Goal: Communication & Community: Answer question/provide support

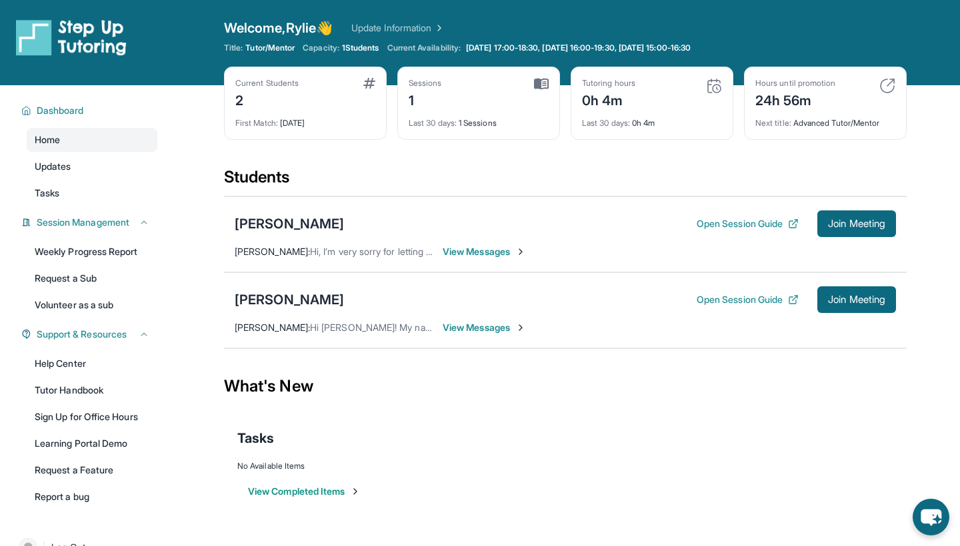
click at [492, 251] on span "View Messages" at bounding box center [483, 251] width 83 height 13
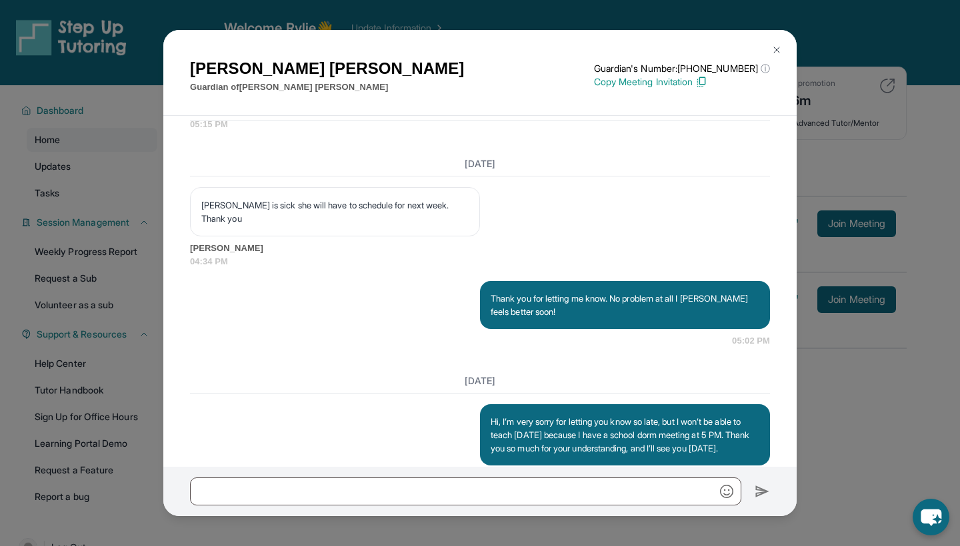
scroll to position [5051, 0]
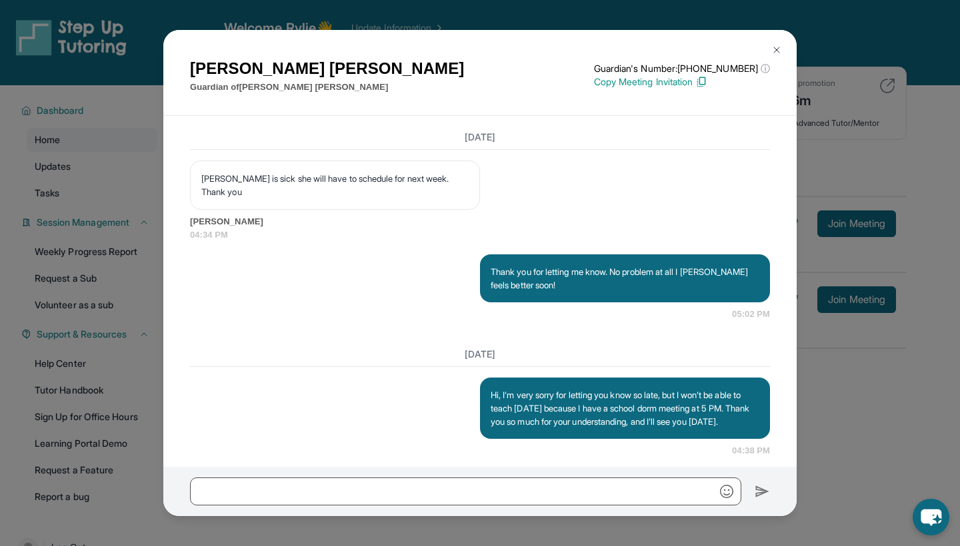
click at [778, 55] on button at bounding box center [776, 50] width 27 height 27
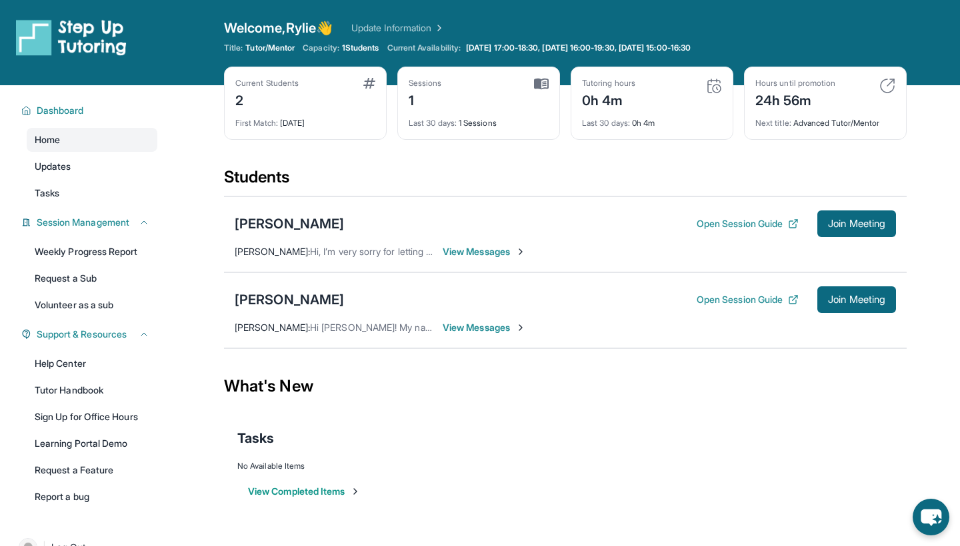
click at [475, 327] on span "View Messages" at bounding box center [483, 327] width 83 height 13
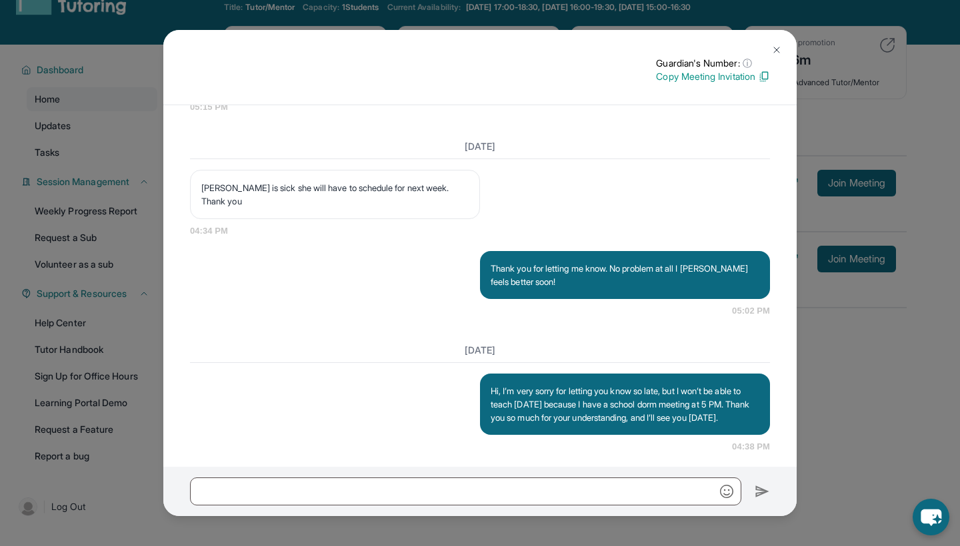
scroll to position [45, 0]
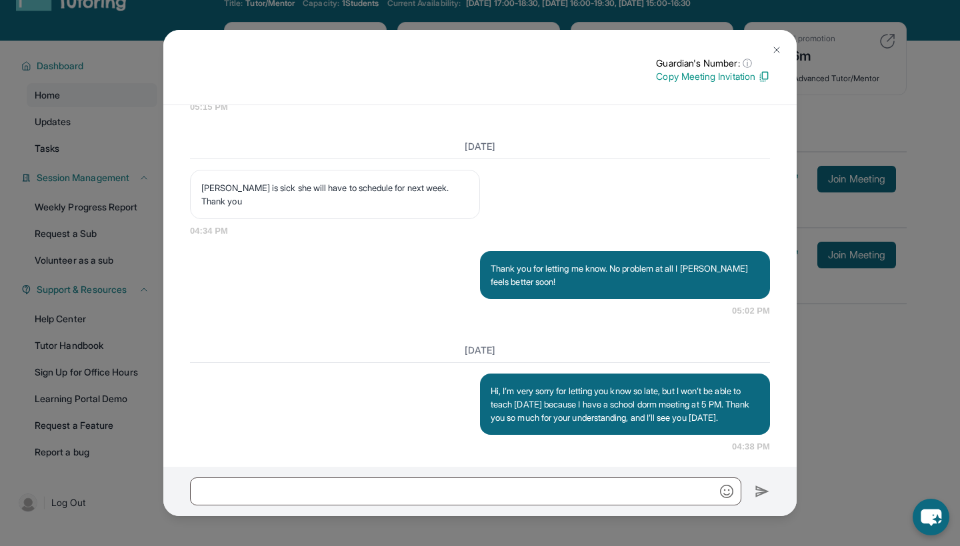
click at [780, 48] on img at bounding box center [776, 50] width 11 height 11
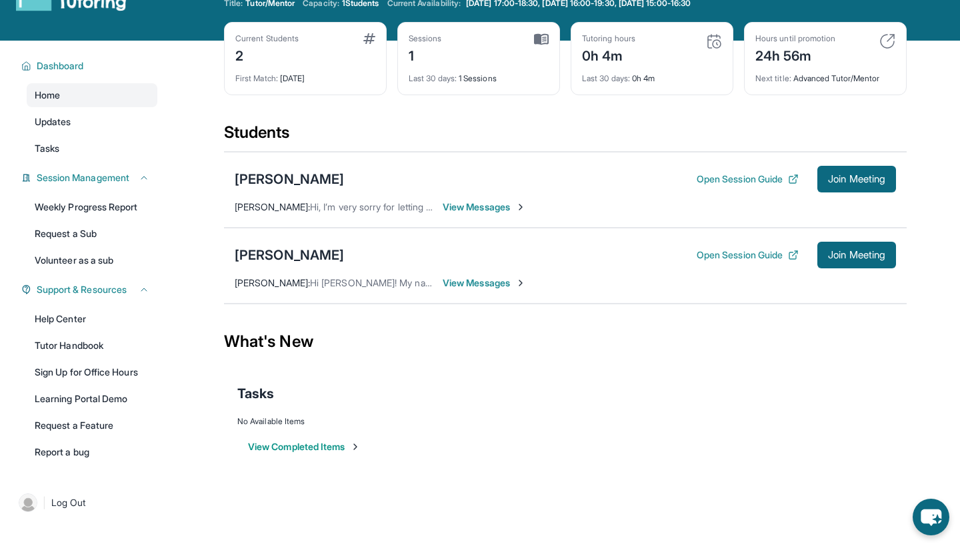
click at [474, 281] on span "View Messages" at bounding box center [483, 283] width 83 height 13
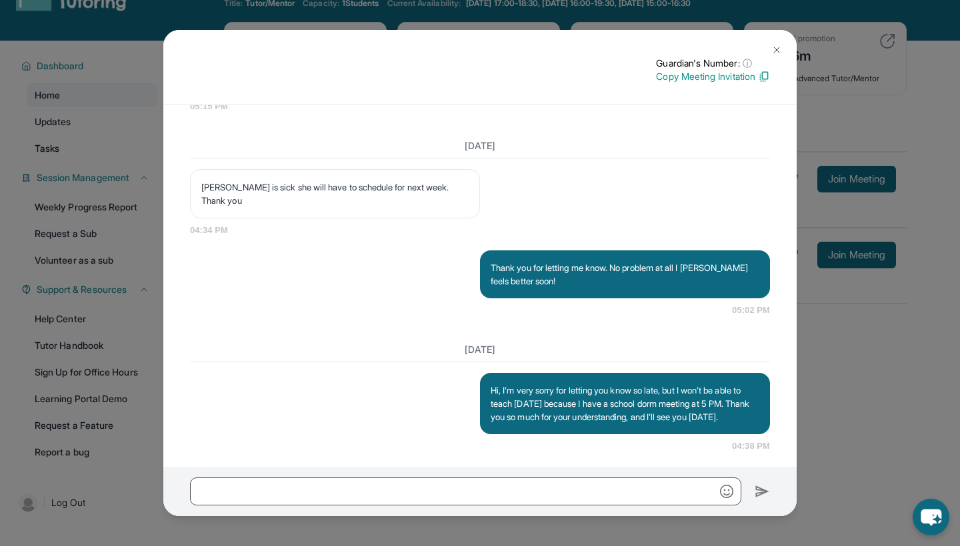
scroll to position [4915, 0]
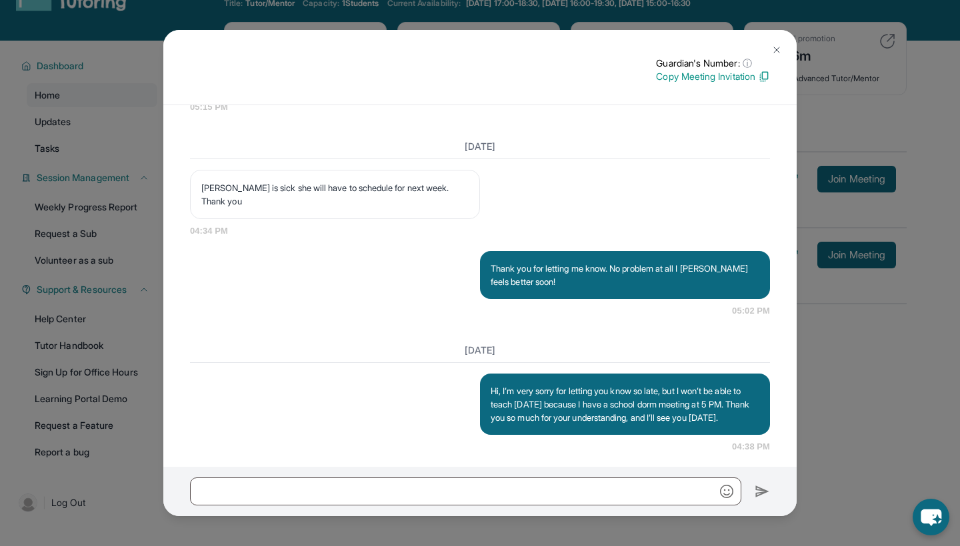
click at [782, 50] on button at bounding box center [776, 50] width 27 height 27
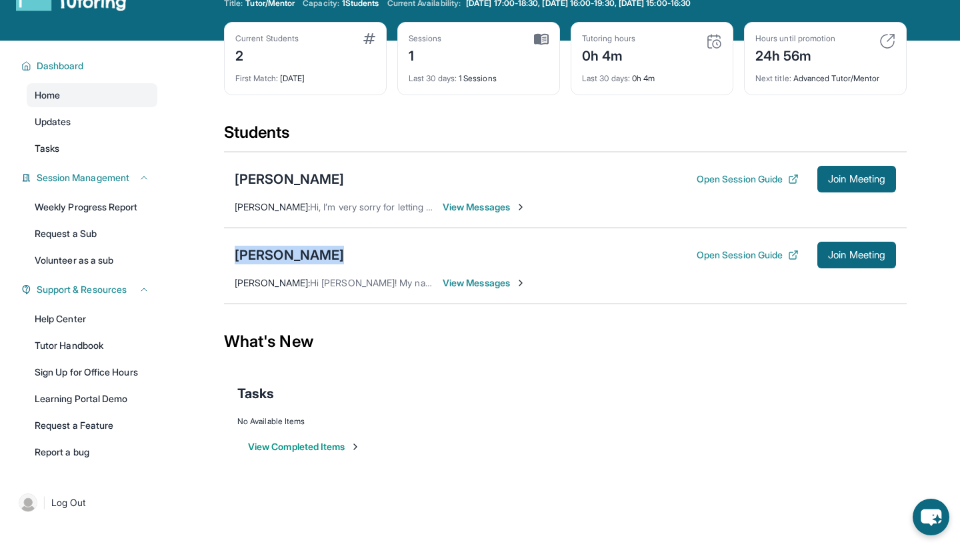
drag, startPoint x: 329, startPoint y: 254, endPoint x: 220, endPoint y: 253, distance: 109.3
click at [221, 253] on main "Current Students 2 First Match : 28 days ago Sessions 1 Last 30 days : 1 Sessio…" at bounding box center [565, 263] width 789 height 445
click at [347, 334] on div "What's New" at bounding box center [565, 342] width 682 height 59
click at [395, 284] on span "Hi [PERSON_NAME]! My name is [PERSON_NAME] and I'm [PERSON_NAME]'s mom." at bounding box center [488, 282] width 357 height 11
click at [481, 279] on span "View Messages" at bounding box center [483, 283] width 83 height 13
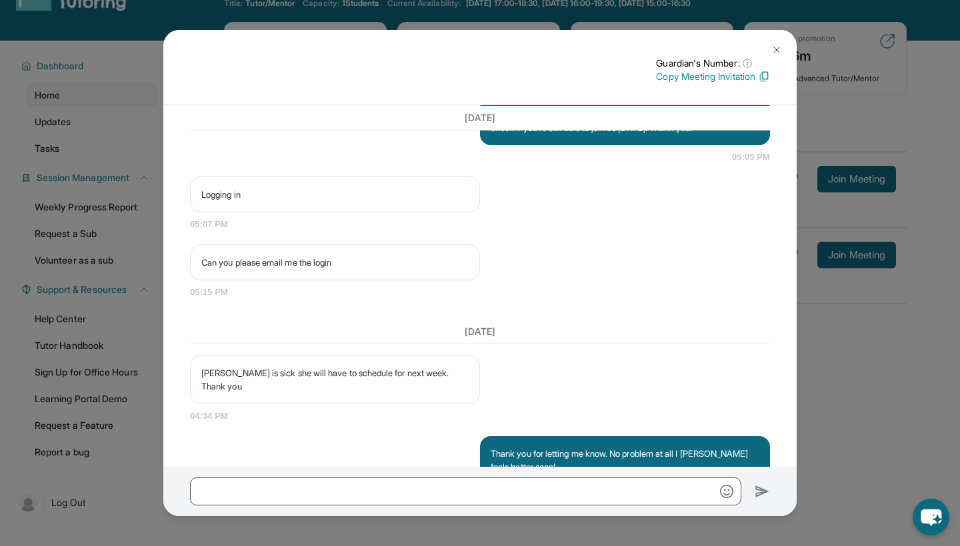
scroll to position [4705, 0]
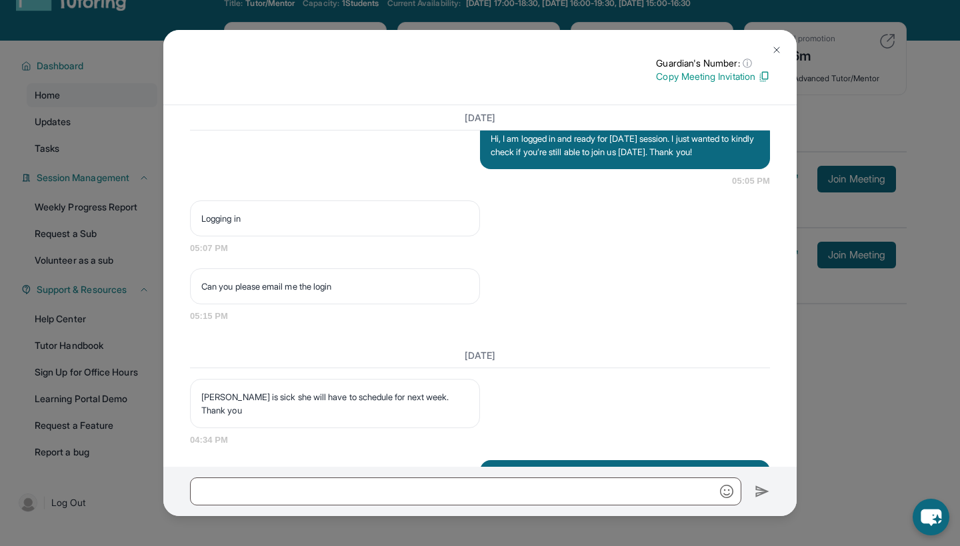
click at [784, 47] on button at bounding box center [776, 50] width 27 height 27
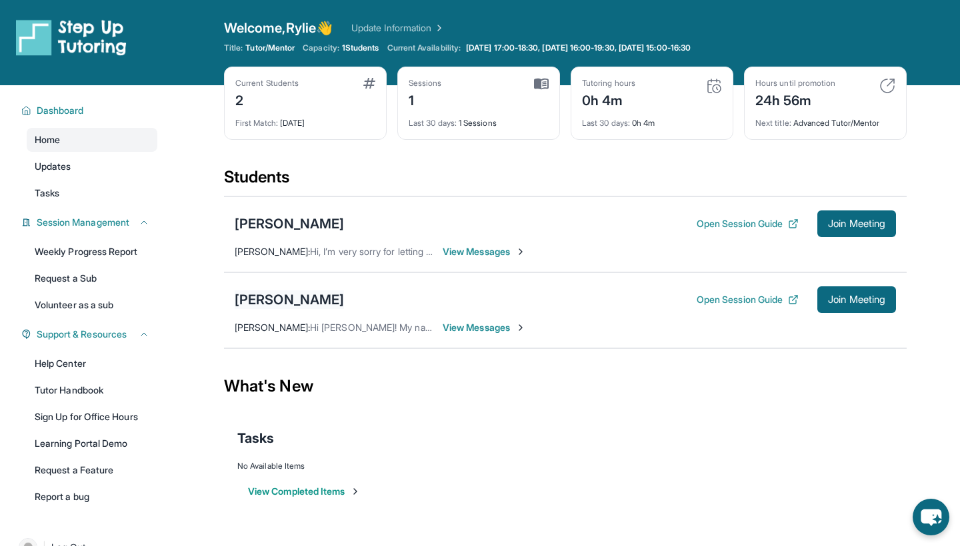
click at [317, 301] on div "[PERSON_NAME]" at bounding box center [289, 300] width 109 height 19
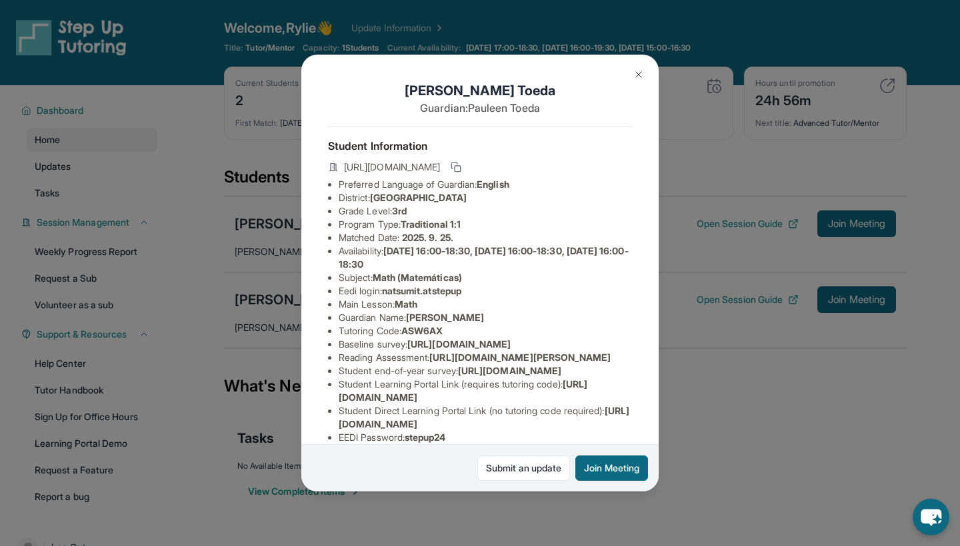
click at [740, 253] on div "[PERSON_NAME] Guardian: [PERSON_NAME] Student Information [URL][DOMAIN_NAME] Pr…" at bounding box center [480, 273] width 960 height 546
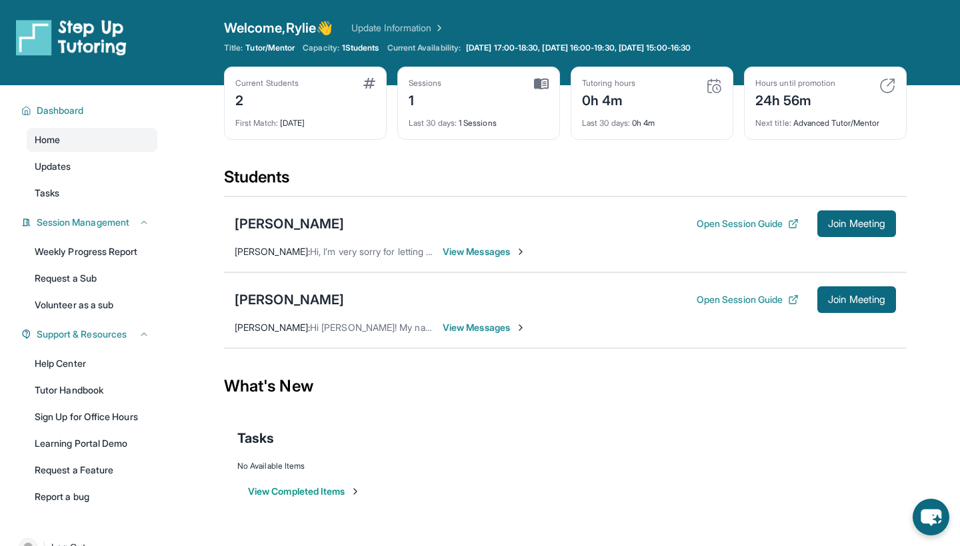
click at [478, 330] on span "View Messages" at bounding box center [483, 327] width 83 height 13
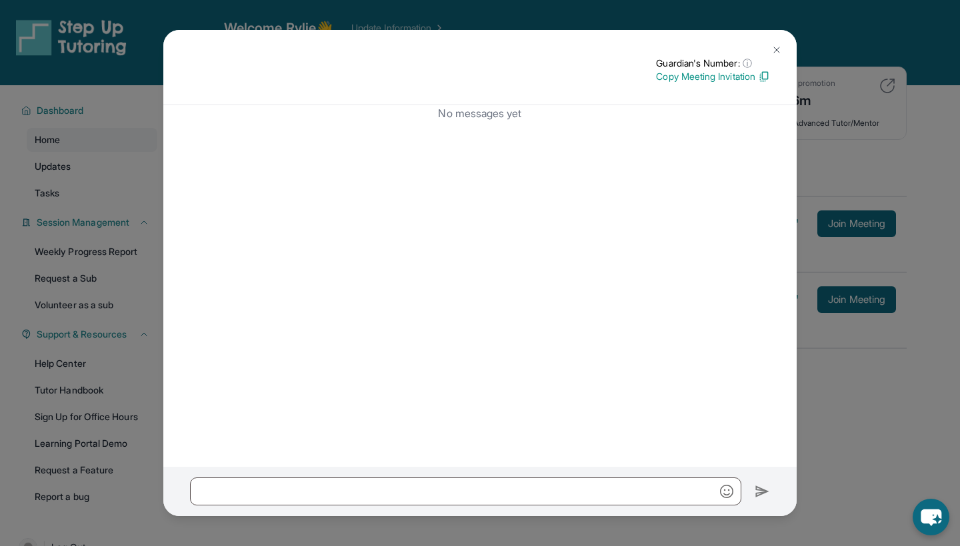
click at [776, 43] on button at bounding box center [776, 50] width 27 height 27
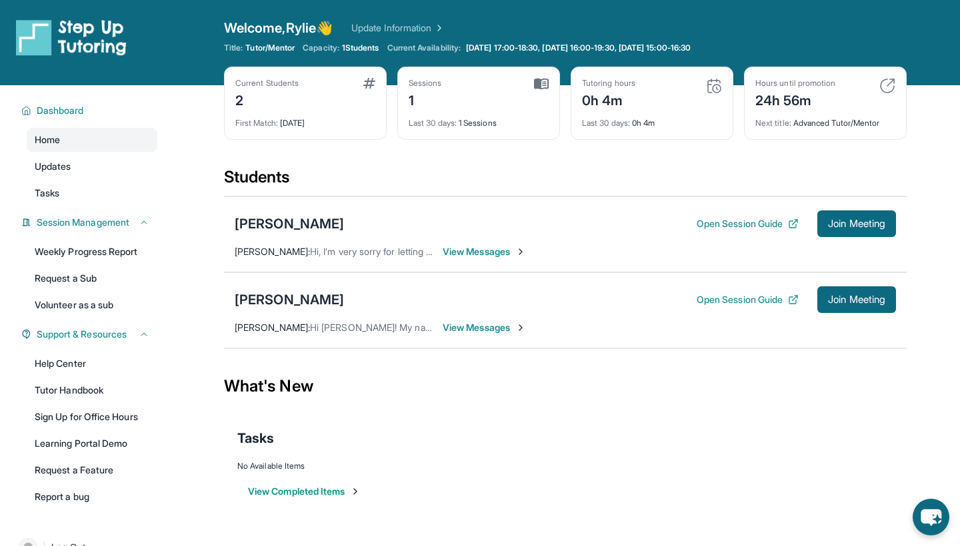
click at [365, 330] on span "Hi [PERSON_NAME]! My name is [PERSON_NAME] and I'm [PERSON_NAME]'s mom." at bounding box center [488, 327] width 357 height 11
drag, startPoint x: 267, startPoint y: 328, endPoint x: 383, endPoint y: 332, distance: 115.4
click at [383, 332] on div "Pauleen Toeda : Hi Rylie! My name is Pauleen and I'm Natsumi's mom." at bounding box center [335, 327] width 200 height 13
click at [425, 352] on section "Students Ivy’Reign Smith Open Session Guide Join Meeting Rylie Choe : Hi, I’m v…" at bounding box center [565, 262] width 682 height 191
click at [458, 324] on span "View Messages" at bounding box center [483, 327] width 83 height 13
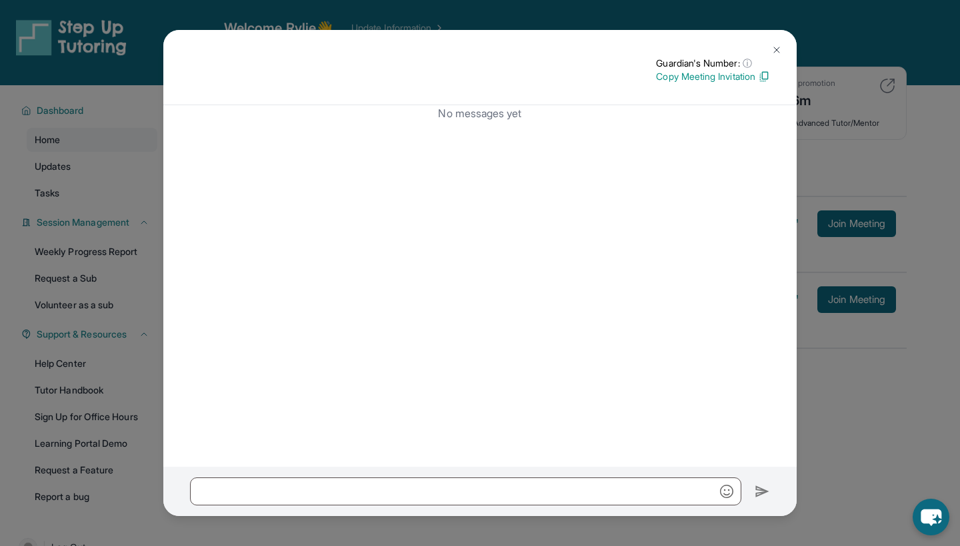
click at [778, 45] on img at bounding box center [776, 50] width 11 height 11
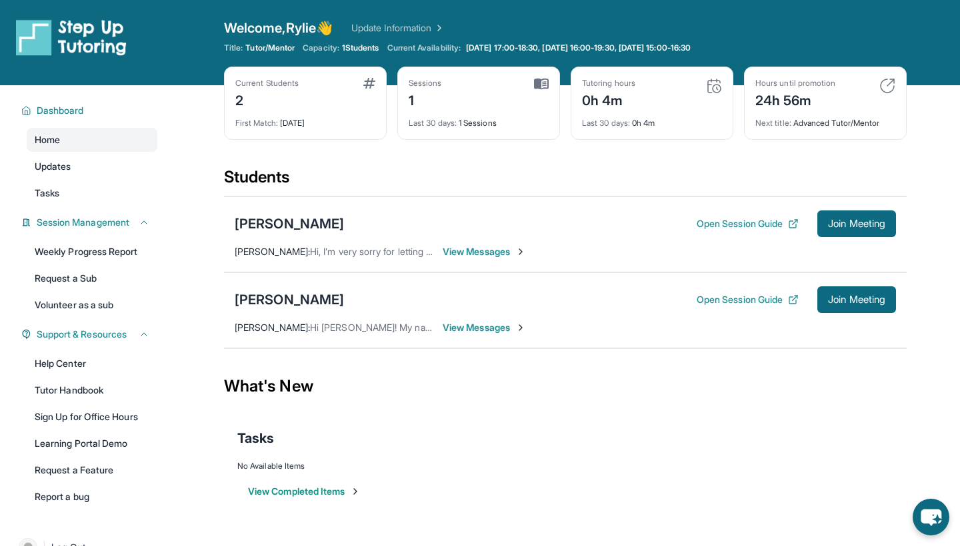
click at [492, 325] on span "View Messages" at bounding box center [483, 327] width 83 height 13
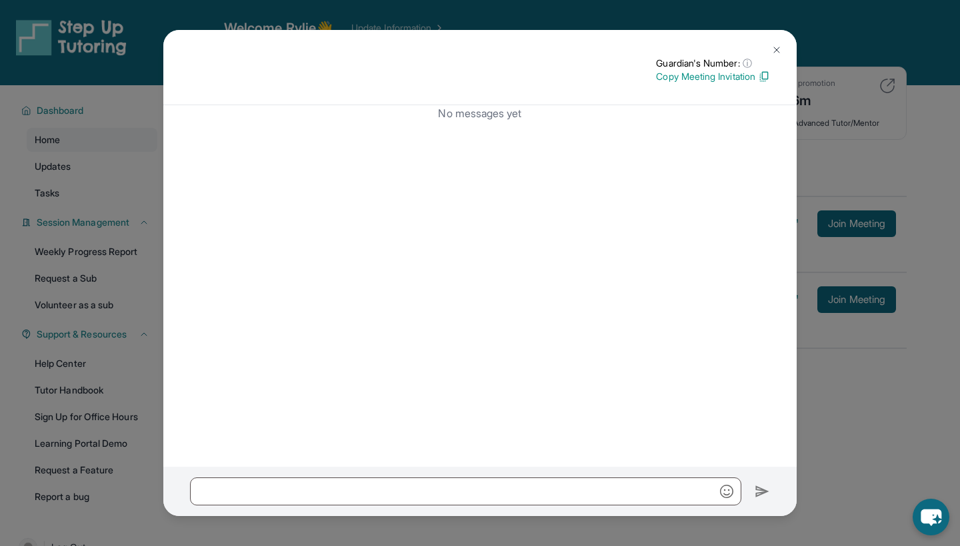
click at [780, 49] on img at bounding box center [776, 50] width 11 height 11
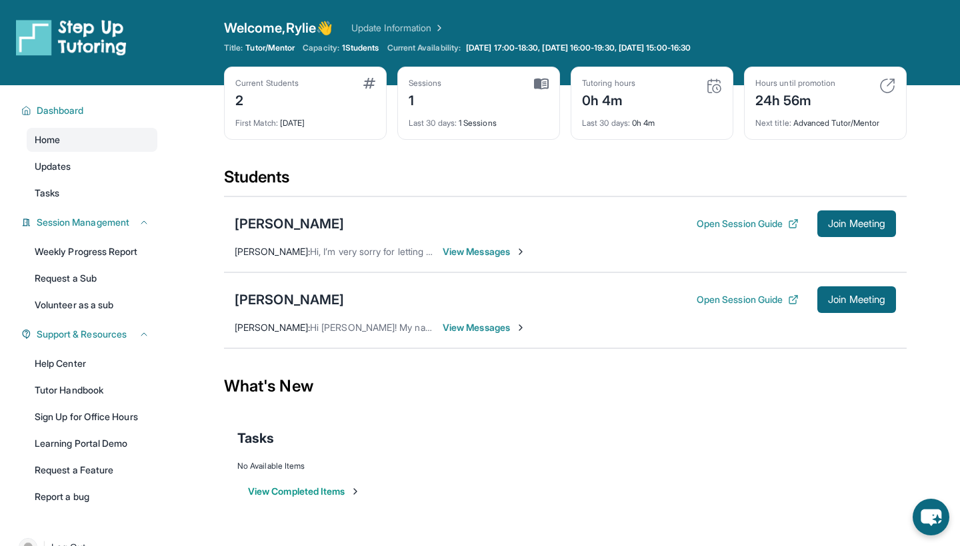
click at [485, 253] on span "View Messages" at bounding box center [483, 251] width 83 height 13
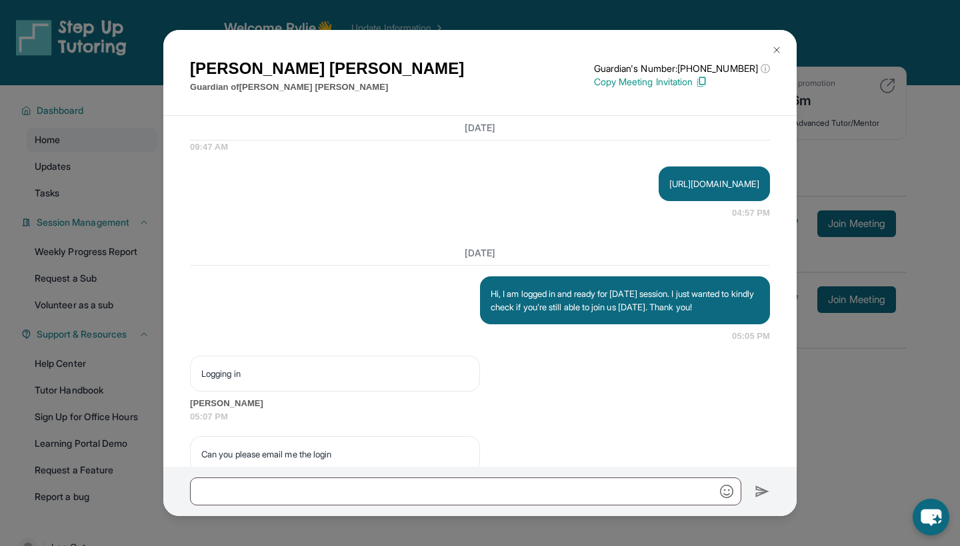
scroll to position [4532, 0]
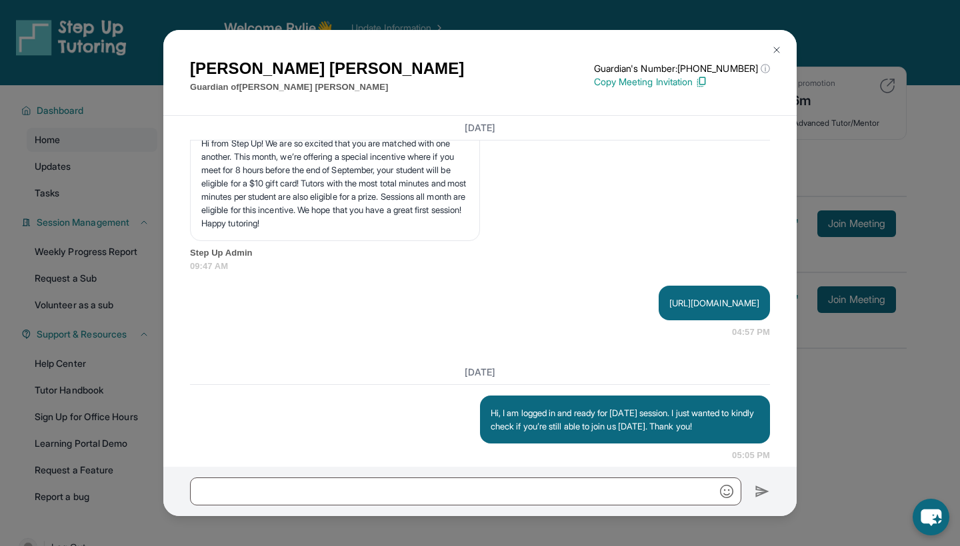
click at [777, 44] on button at bounding box center [776, 50] width 27 height 27
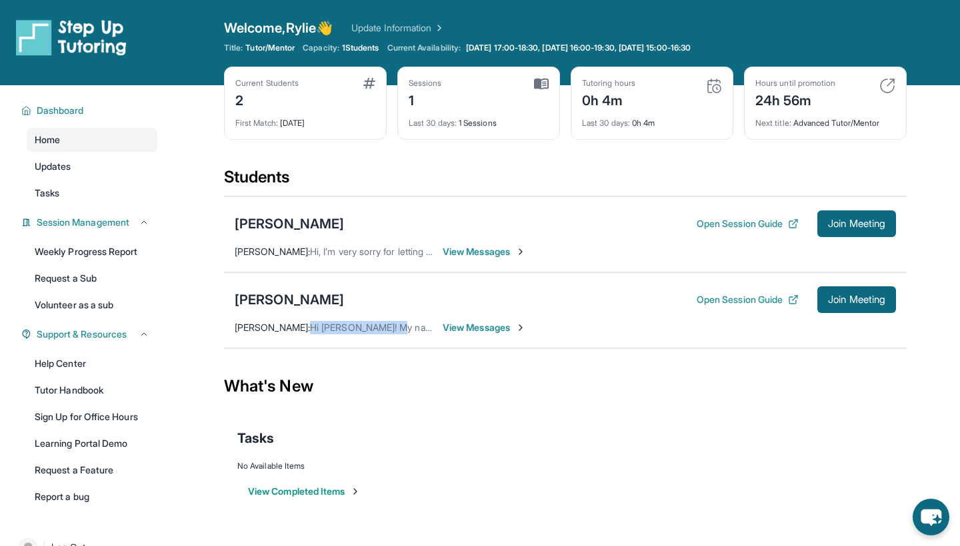
drag, startPoint x: 307, startPoint y: 329, endPoint x: 387, endPoint y: 329, distance: 80.0
click at [387, 329] on span "Hi [PERSON_NAME]! My name is [PERSON_NAME] and I'm [PERSON_NAME]'s mom." at bounding box center [488, 327] width 357 height 11
click at [388, 329] on span "Hi [PERSON_NAME]! My name is [PERSON_NAME] and I'm [PERSON_NAME]'s mom." at bounding box center [488, 327] width 357 height 11
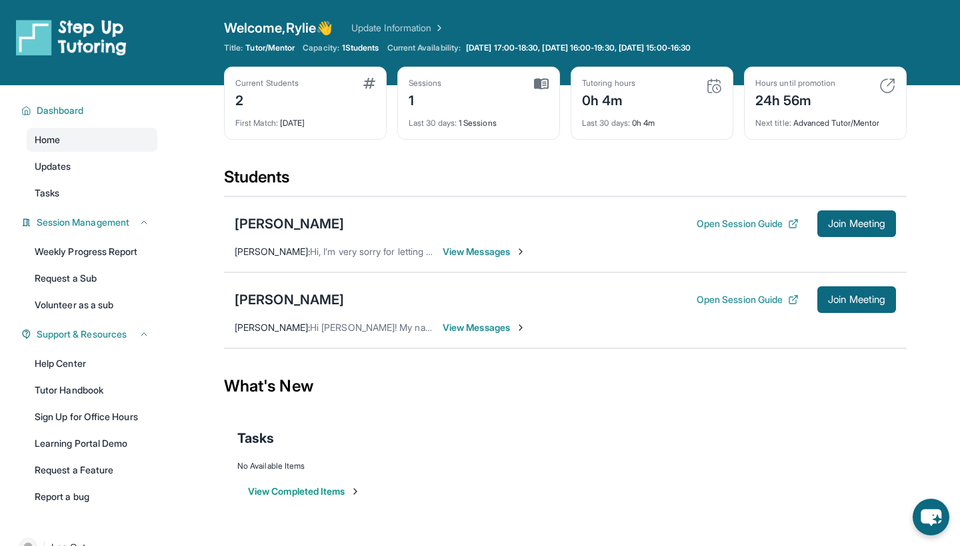
click at [419, 374] on div "What's New" at bounding box center [565, 386] width 682 height 59
click at [478, 331] on span "View Messages" at bounding box center [483, 327] width 83 height 13
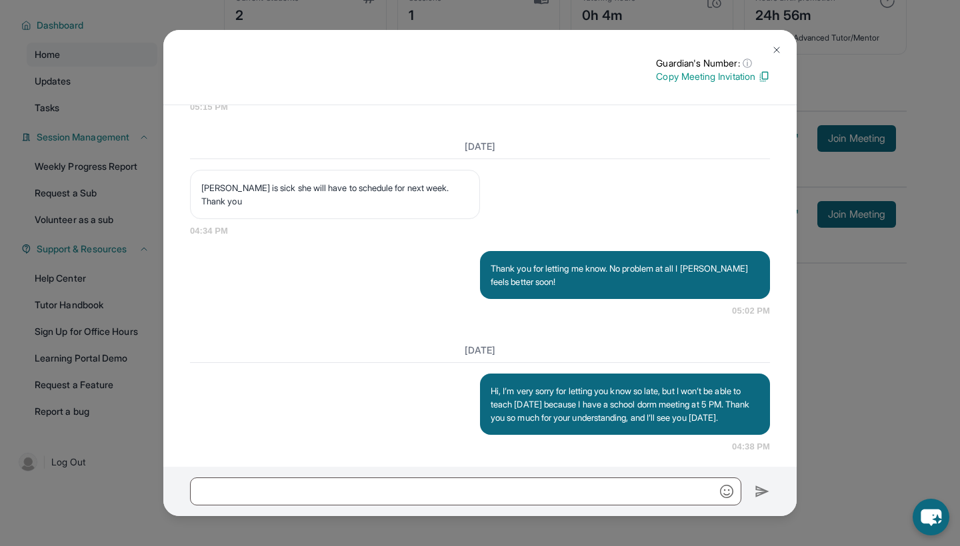
scroll to position [85, 0]
click at [775, 45] on img at bounding box center [776, 50] width 11 height 11
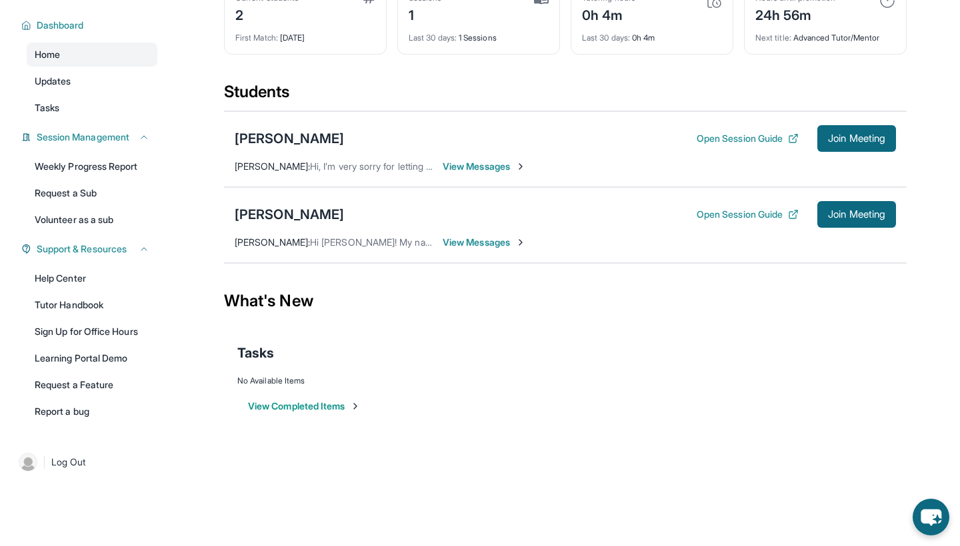
click at [496, 239] on span "View Messages" at bounding box center [483, 242] width 83 height 13
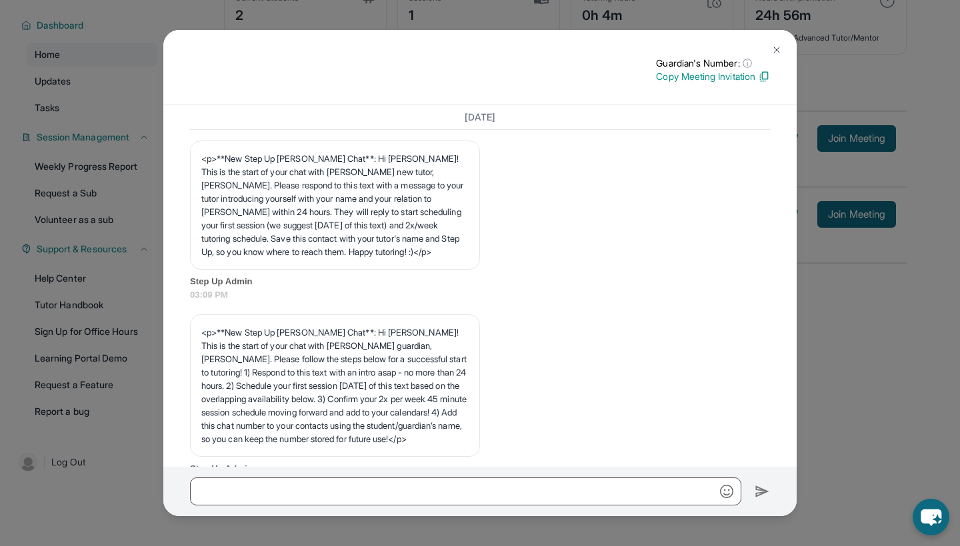
scroll to position [4915, 0]
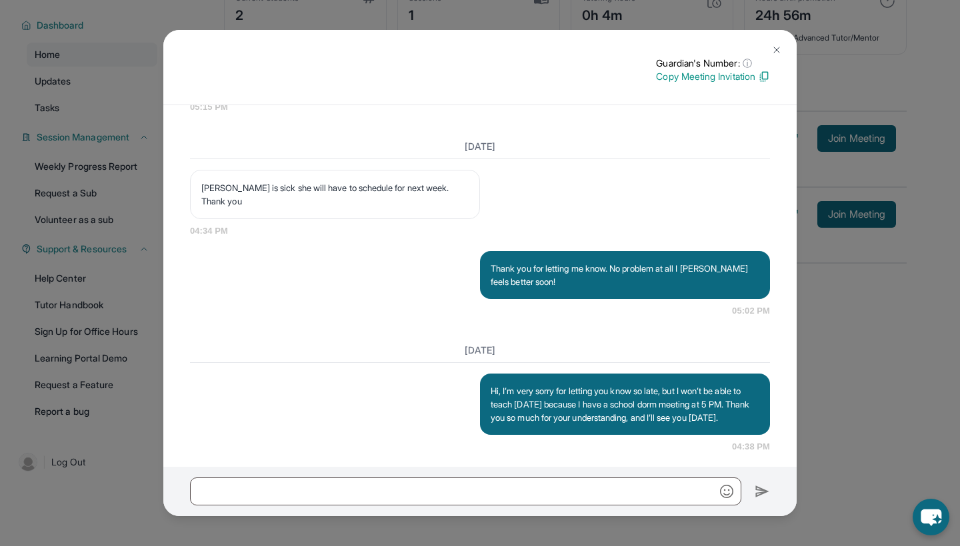
click at [775, 49] on img at bounding box center [776, 50] width 11 height 11
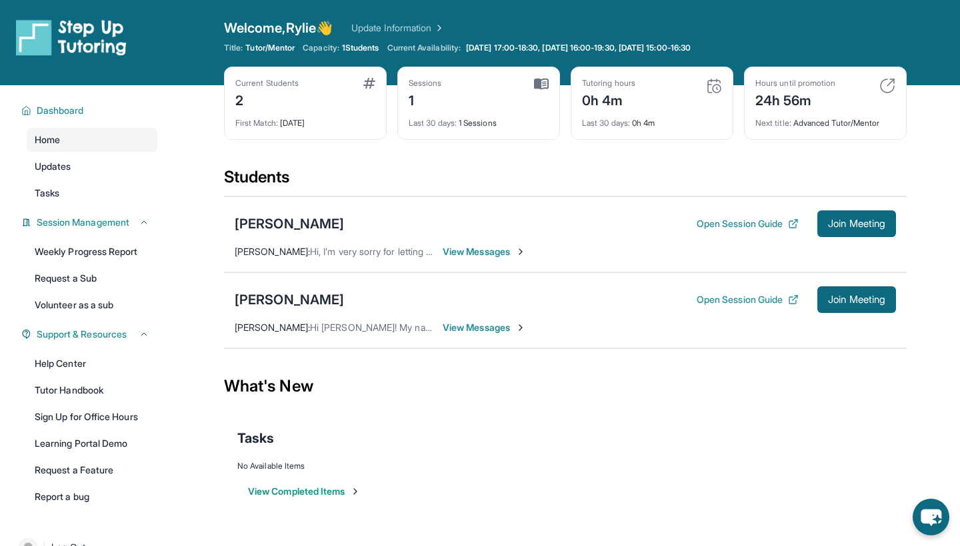
click at [501, 323] on span "View Messages" at bounding box center [483, 327] width 83 height 13
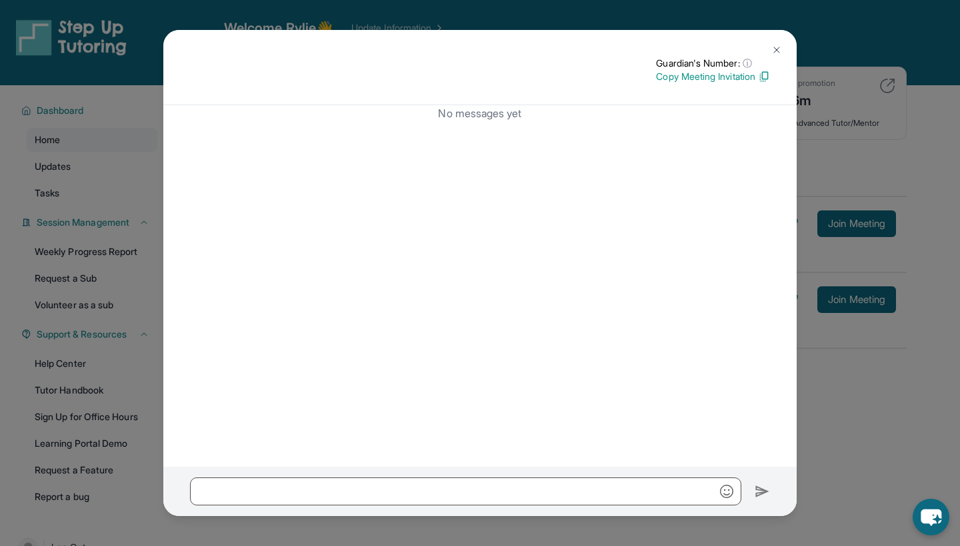
click at [782, 45] on button at bounding box center [776, 50] width 27 height 27
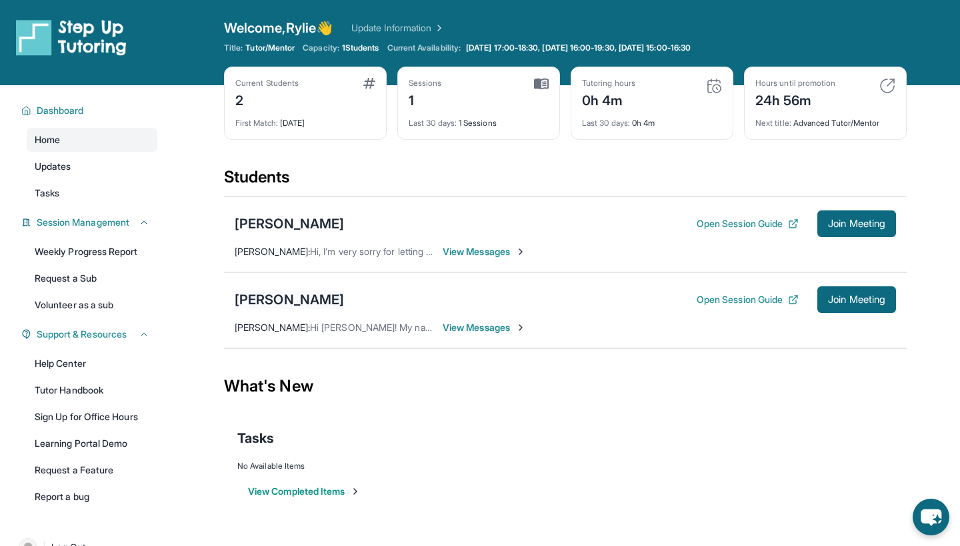
click at [301, 297] on div "[PERSON_NAME]" at bounding box center [289, 300] width 109 height 19
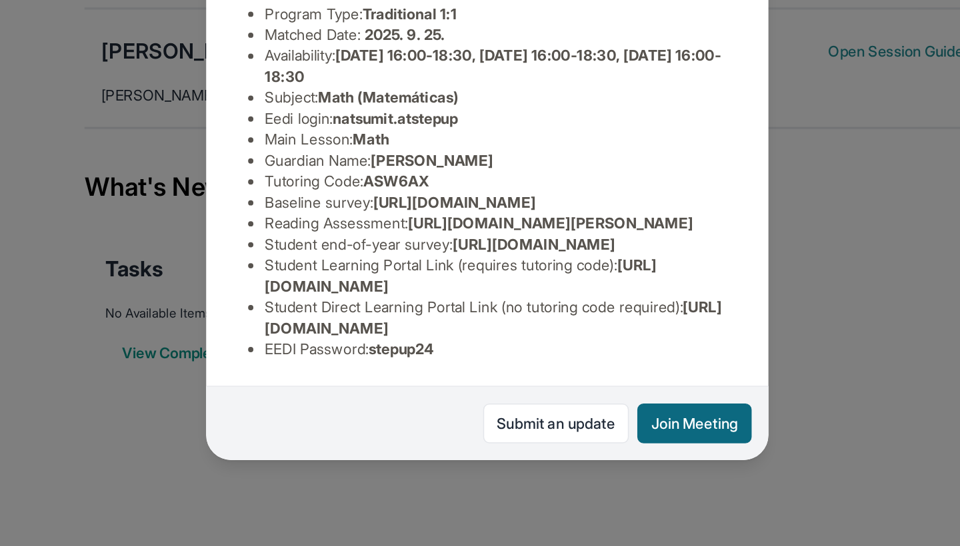
scroll to position [79, 0]
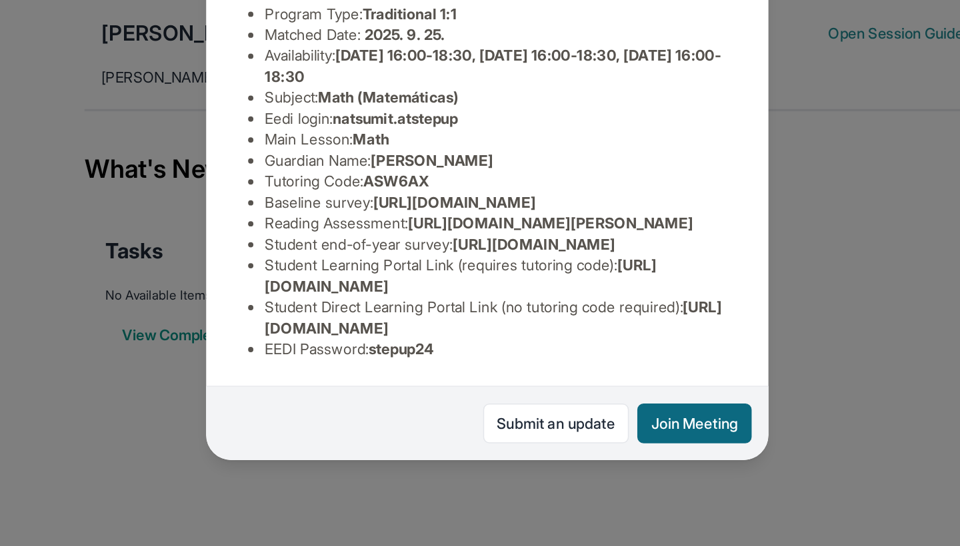
click at [526, 167] on div "[PERSON_NAME] Guardian: [PERSON_NAME] Student Information [URL][DOMAIN_NAME] Pr…" at bounding box center [480, 273] width 960 height 546
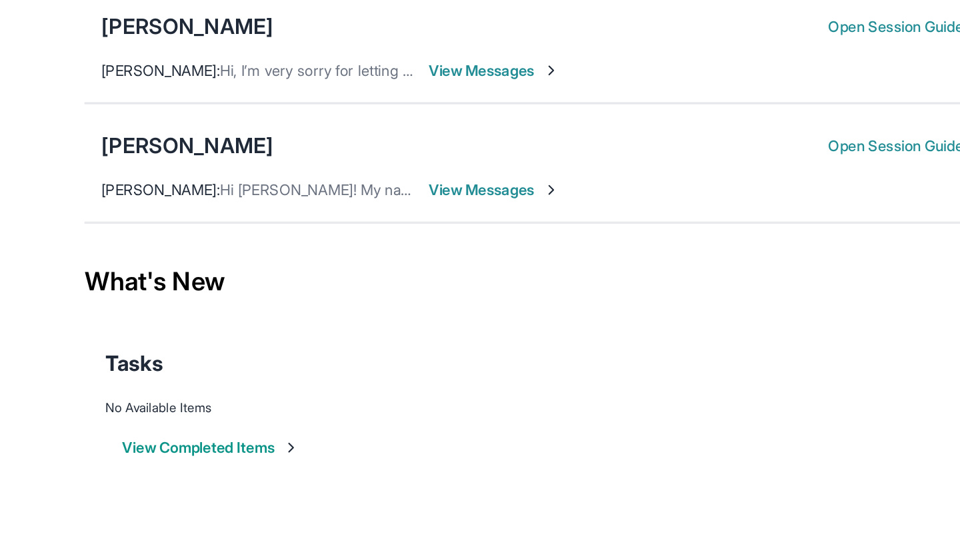
scroll to position [85, 0]
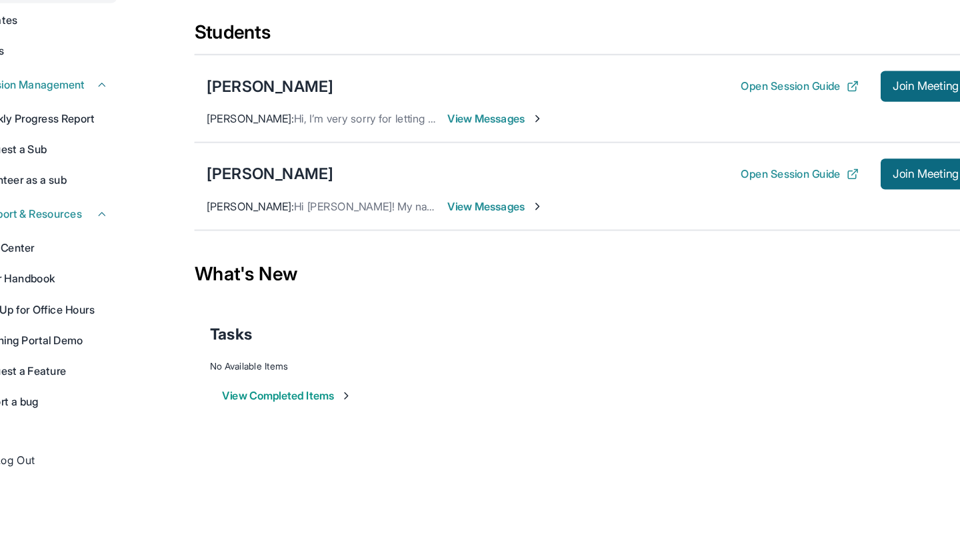
click at [442, 237] on span "View Messages" at bounding box center [483, 243] width 83 height 13
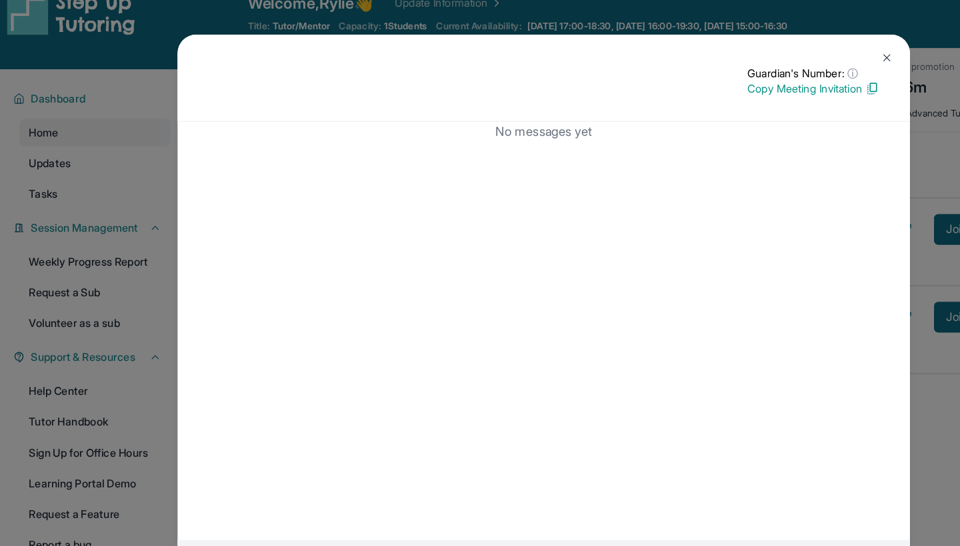
scroll to position [0, 0]
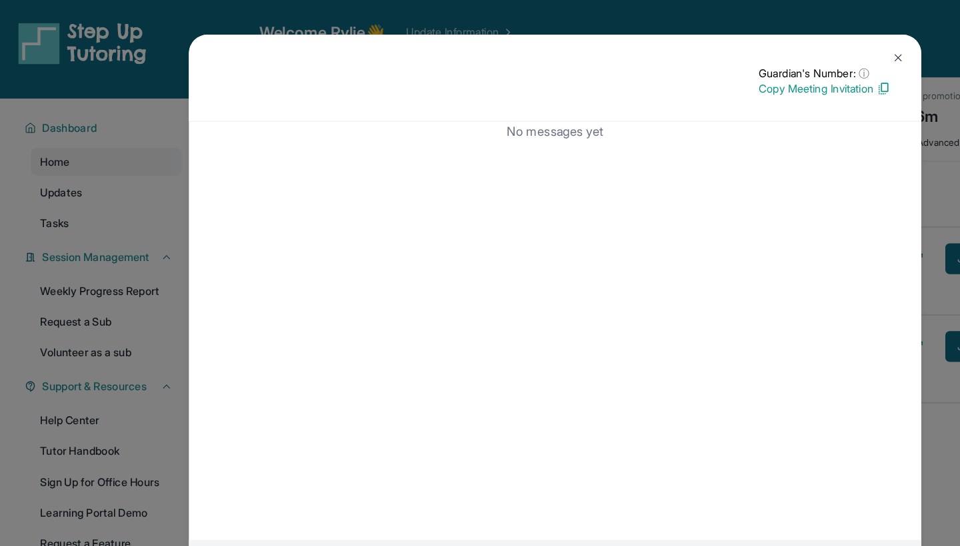
click at [782, 51] on button at bounding box center [776, 50] width 27 height 27
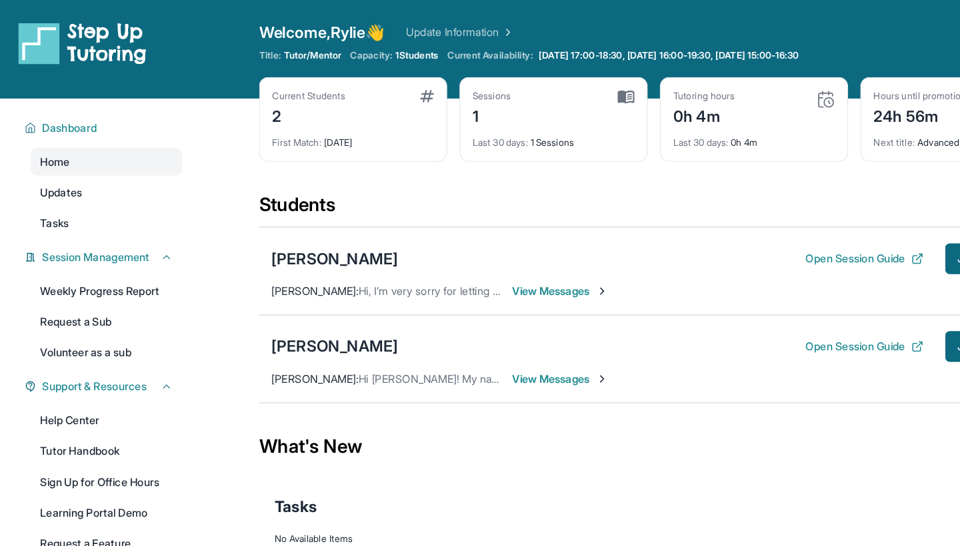
click at [504, 328] on span "View Messages" at bounding box center [483, 327] width 83 height 13
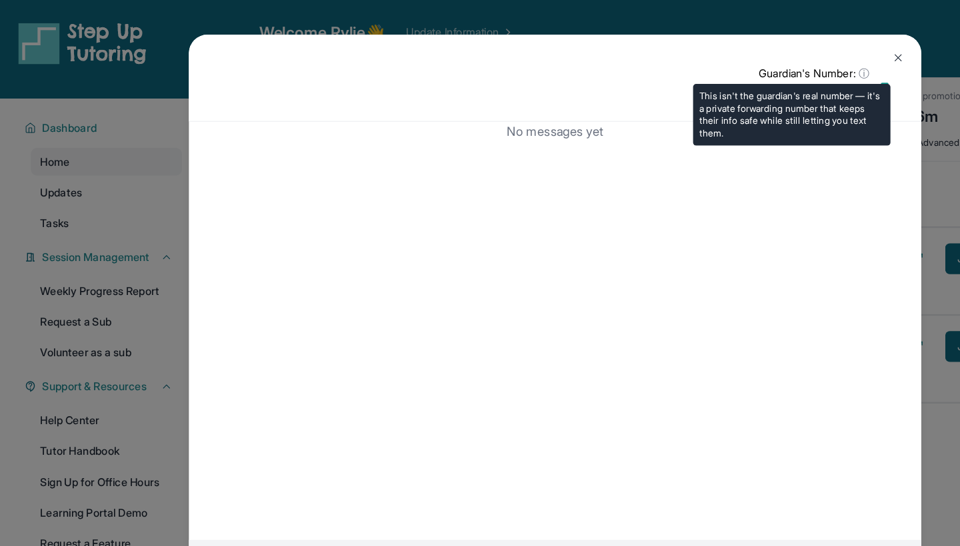
click at [732, 66] on p "Guardian's Number: ⓘ" at bounding box center [713, 63] width 114 height 13
click at [750, 63] on span "ⓘ" at bounding box center [746, 63] width 9 height 13
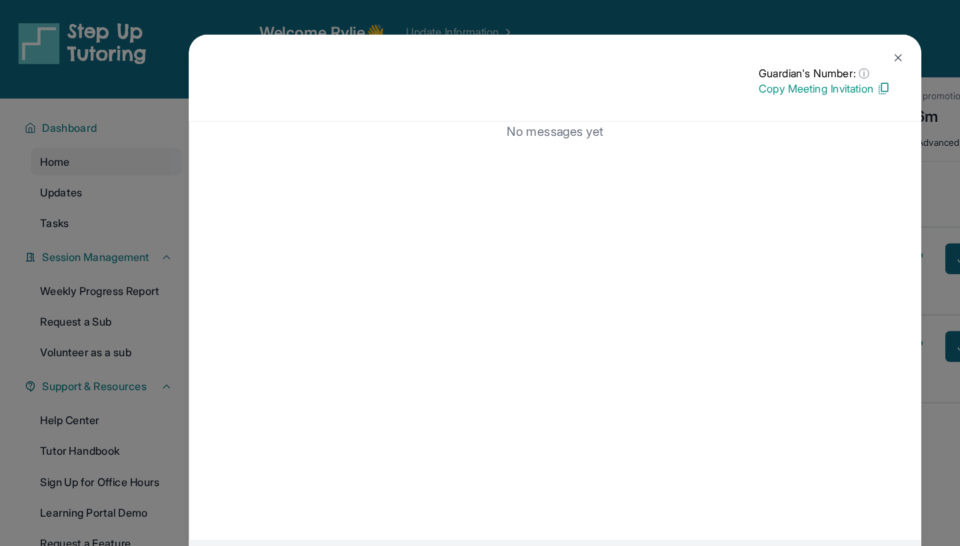
click at [770, 75] on div "Guardian's Number: ⓘ This isn't the guardian's real number — it's a private for…" at bounding box center [479, 67] width 633 height 75
click at [762, 75] on img at bounding box center [764, 77] width 12 height 12
click at [781, 44] on button at bounding box center [776, 50] width 27 height 27
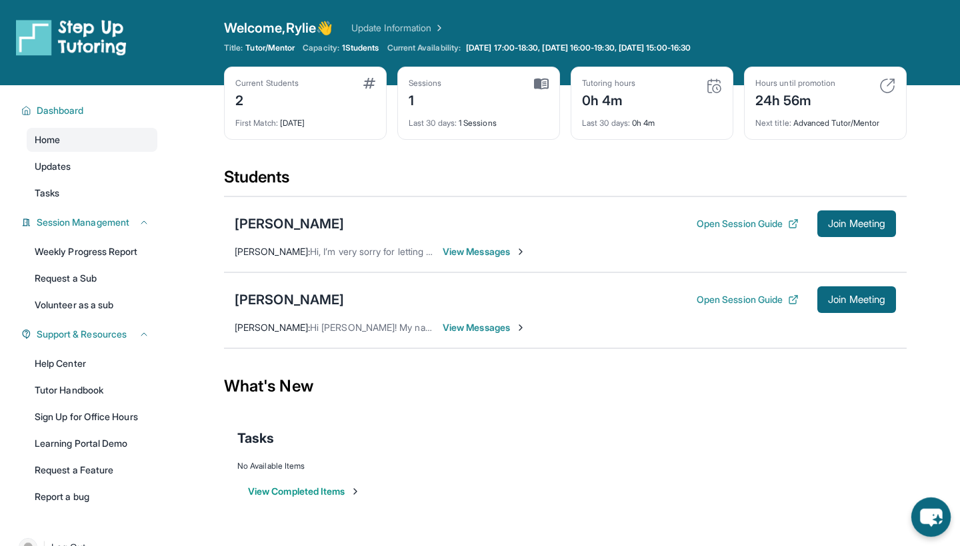
click at [932, 528] on icon "chat-button" at bounding box center [930, 517] width 39 height 39
click at [932, 508] on icon "chat-button" at bounding box center [930, 517] width 39 height 39
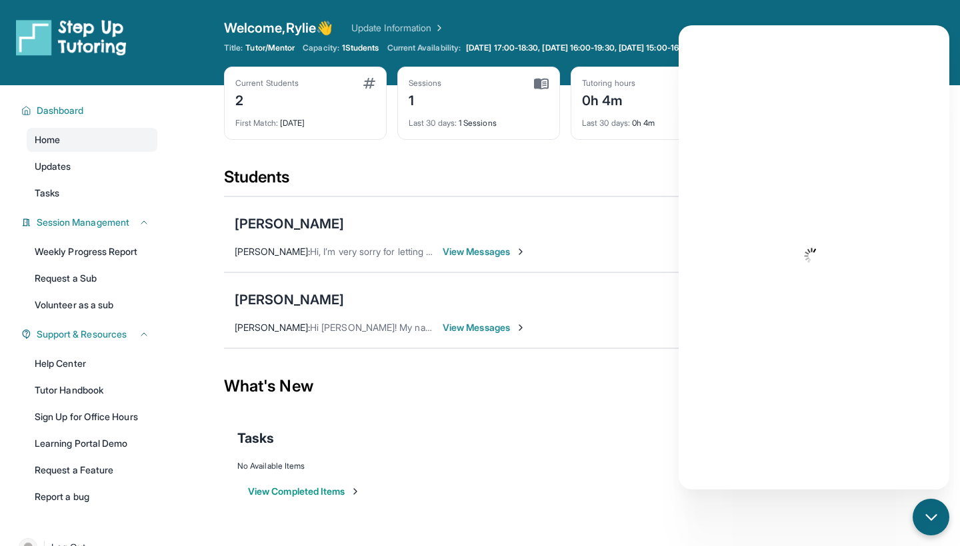
click at [684, 378] on div at bounding box center [813, 257] width 271 height 464
click at [626, 375] on div "What's New" at bounding box center [565, 386] width 682 height 59
click at [537, 361] on div "What's New" at bounding box center [565, 386] width 682 height 59
click at [687, 44] on div at bounding box center [813, 257] width 271 height 464
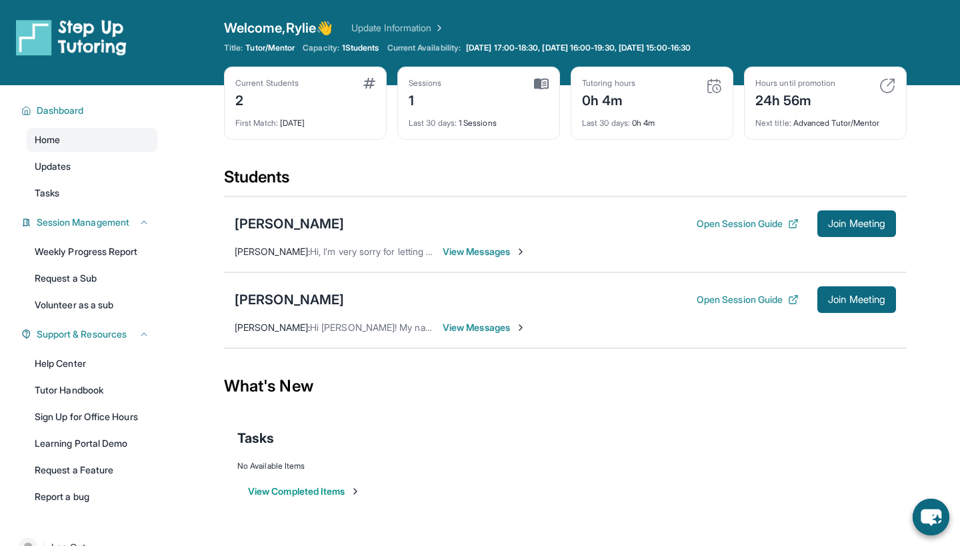
click at [507, 326] on span "View Messages" at bounding box center [483, 327] width 83 height 13
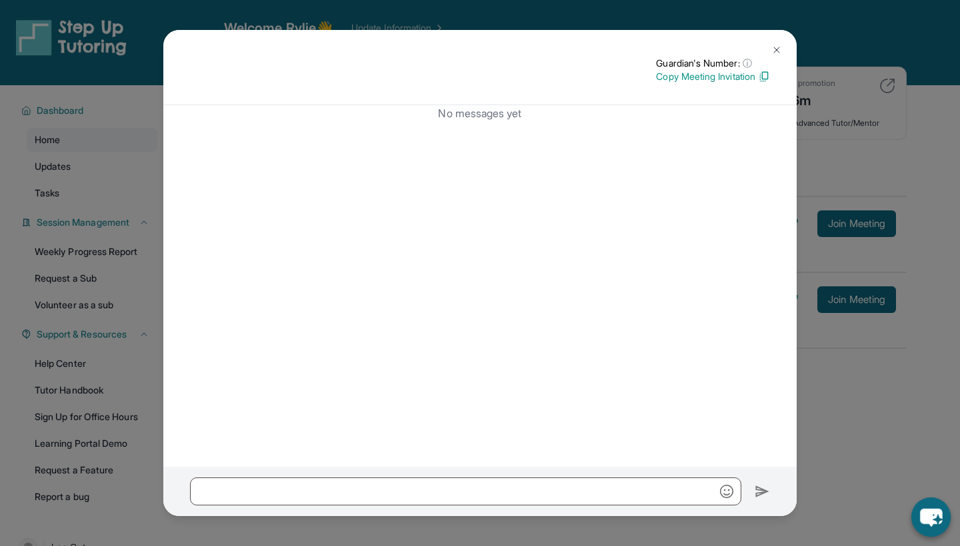
click at [940, 522] on icon "chat-button" at bounding box center [940, 522] width 4 height 4
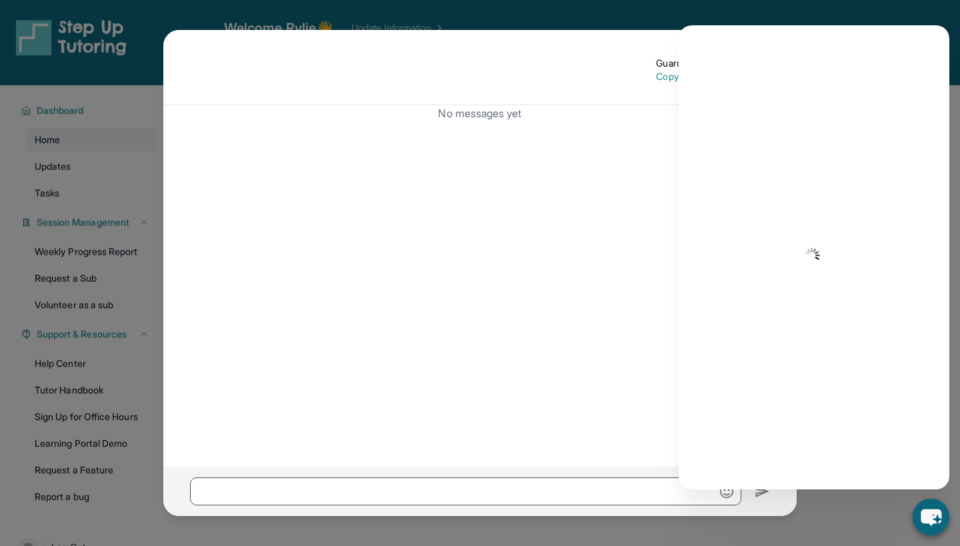
click at [849, 515] on div "Guardian's Number: ⓘ This isn't the guardian's real number — it's a private for…" at bounding box center [480, 273] width 960 height 546
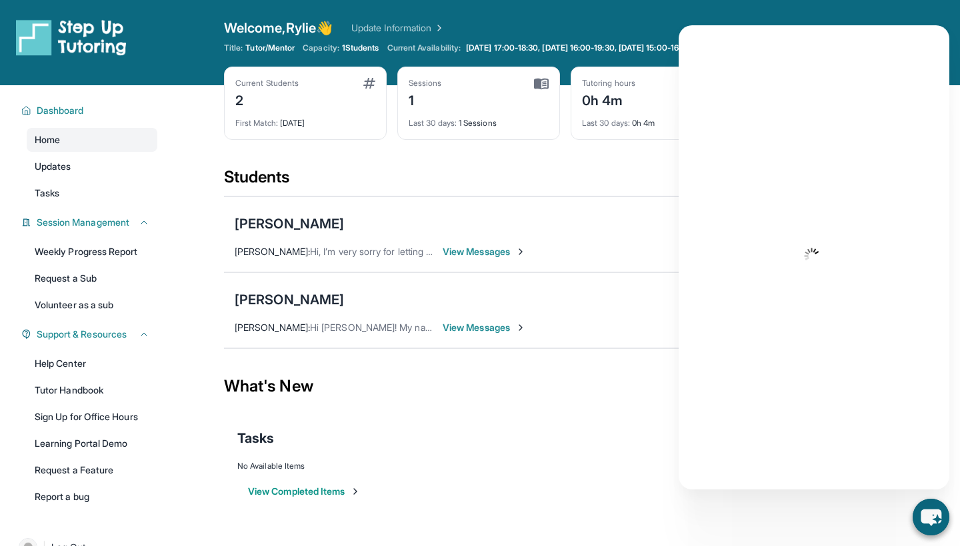
click at [562, 379] on div "What's New" at bounding box center [565, 386] width 682 height 59
click at [930, 504] on icon "chat-button" at bounding box center [930, 517] width 39 height 39
click at [500, 326] on span "View Messages" at bounding box center [483, 327] width 83 height 13
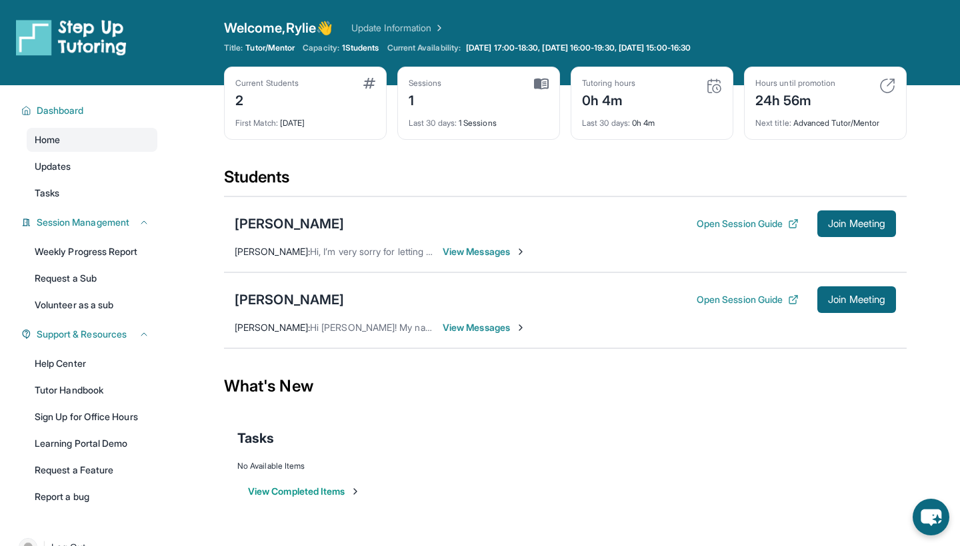
click at [489, 329] on span "View Messages" at bounding box center [483, 327] width 83 height 13
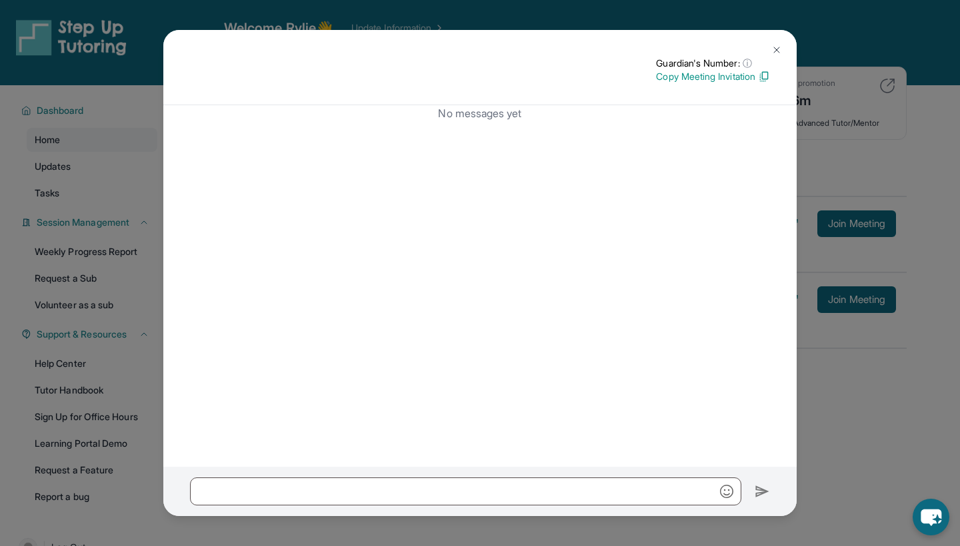
click at [772, 43] on button at bounding box center [776, 50] width 27 height 27
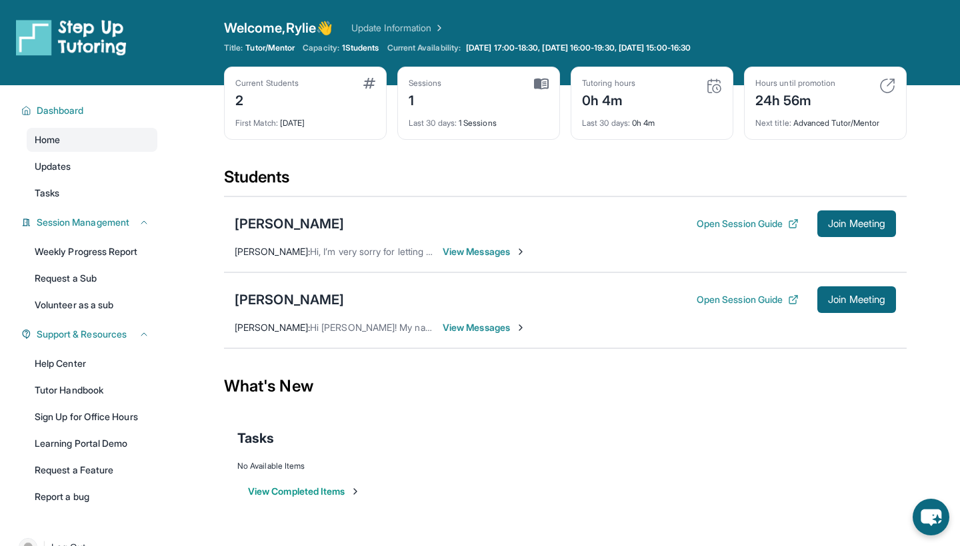
click at [491, 245] on span "View Messages" at bounding box center [483, 251] width 83 height 13
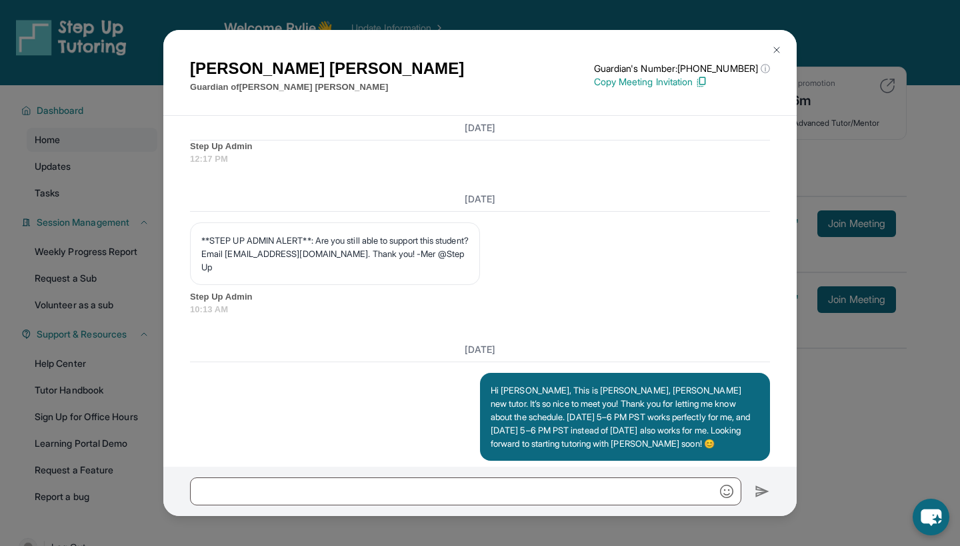
scroll to position [1862, 0]
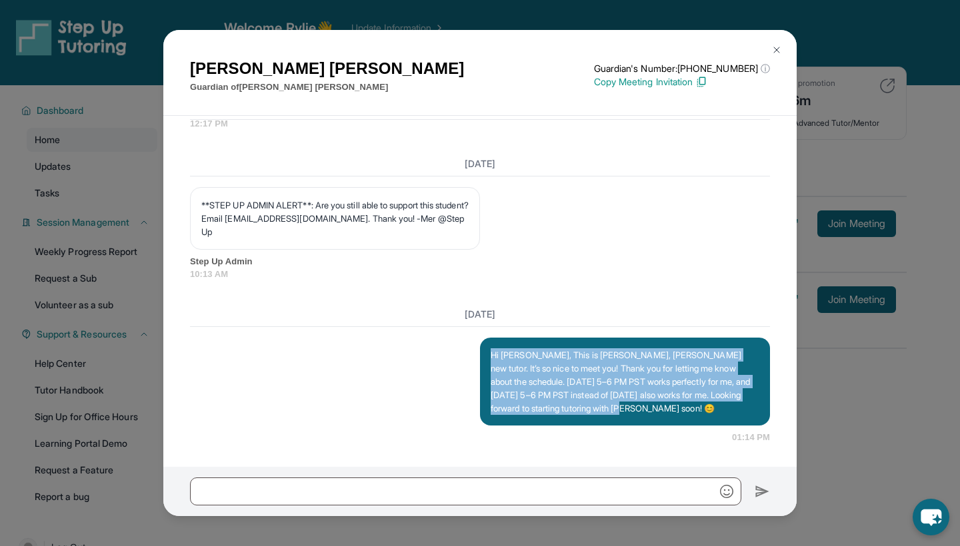
drag, startPoint x: 490, startPoint y: 345, endPoint x: 564, endPoint y: 407, distance: 96.5
click at [564, 407] on div "Hi Bianca, This is Rylie, Ivy’Reign’s new tutor. It’s so nice to meet you! Than…" at bounding box center [625, 382] width 290 height 88
copy p "Hi Bianca, This is Rylie, Ivy’Reign’s new tutor. It’s so nice to meet you! Than…"
click at [830, 377] on div "Bianca Smith Guardian of Ivy’Reign Smith Guardian's Number: +16892073817 ⓘ This…" at bounding box center [480, 273] width 960 height 546
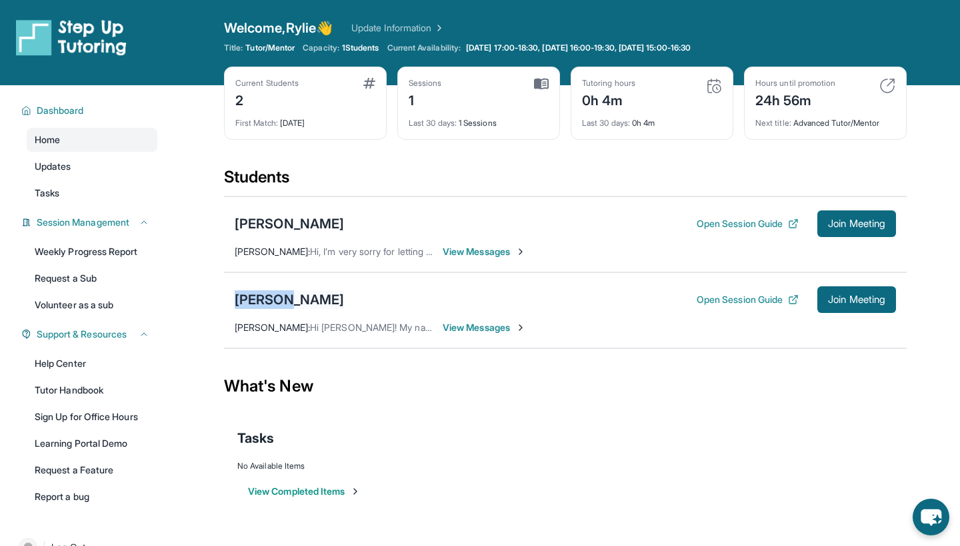
drag, startPoint x: 231, startPoint y: 298, endPoint x: 287, endPoint y: 301, distance: 56.1
click at [287, 301] on div "Natsumi Toeda Open Session Guide Join Meeting Pauleen Toeda : Hi Rylie! My name…" at bounding box center [565, 311] width 682 height 76
copy div "Natsumi"
click at [458, 248] on span "View Messages" at bounding box center [483, 251] width 83 height 13
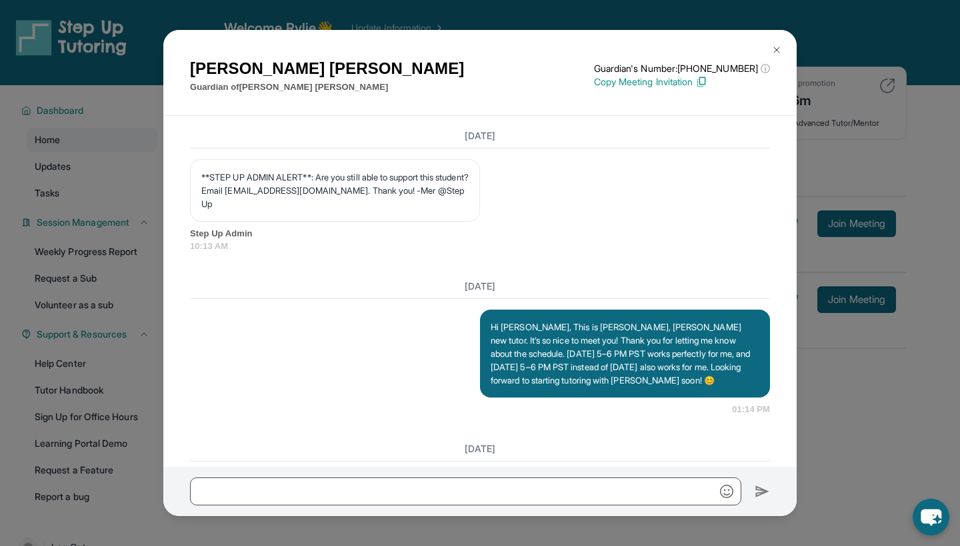
scroll to position [1888, 0]
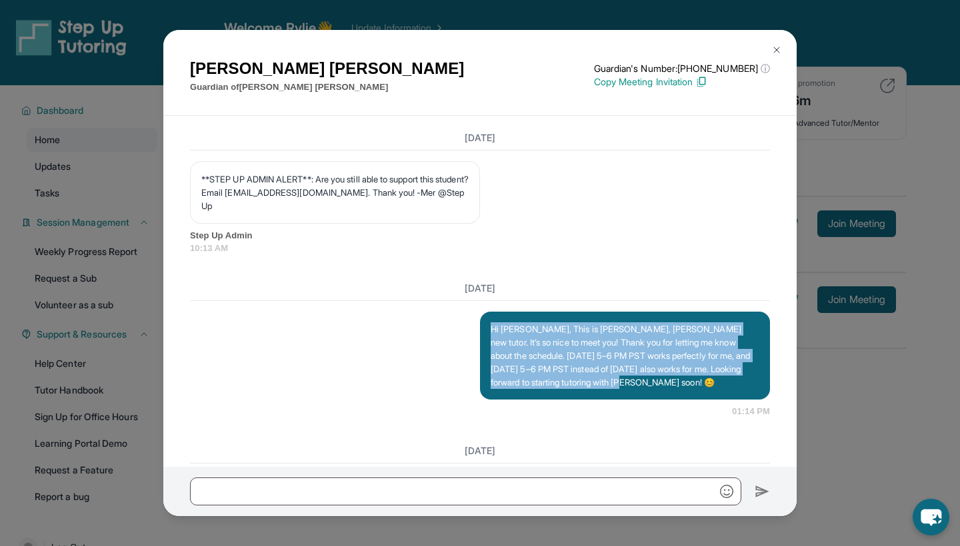
drag, startPoint x: 486, startPoint y: 311, endPoint x: 568, endPoint y: 381, distance: 107.3
click at [568, 381] on div "Hi Bianca, This is Rylie, Ivy’Reign’s new tutor. It’s so nice to meet you! Than…" at bounding box center [625, 356] width 290 height 88
copy p "Hi Bianca, This is Rylie, Ivy’Reign’s new tutor. It’s so nice to meet you! Than…"
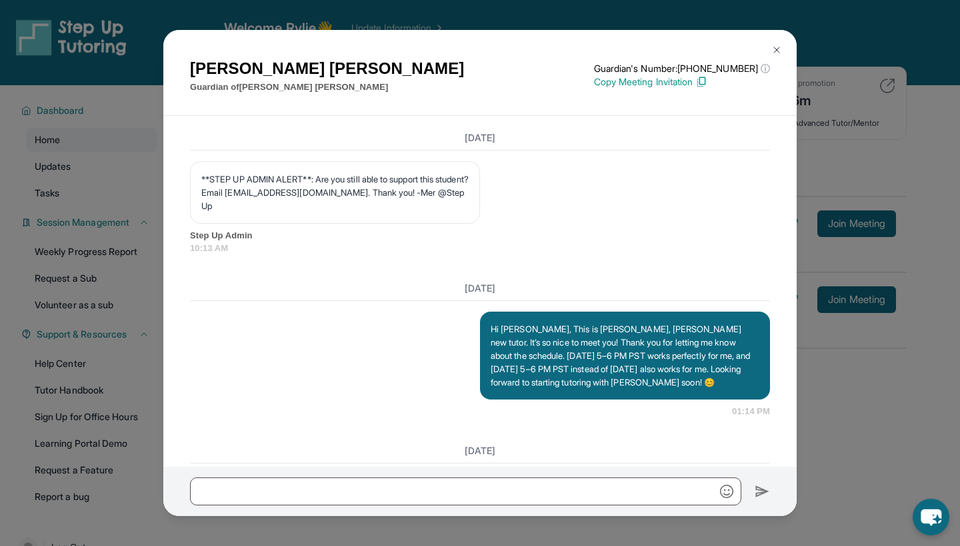
click at [886, 133] on div "Bianca Smith Guardian of Ivy’Reign Smith Guardian's Number: +16892073817 ⓘ This…" at bounding box center [480, 273] width 960 height 546
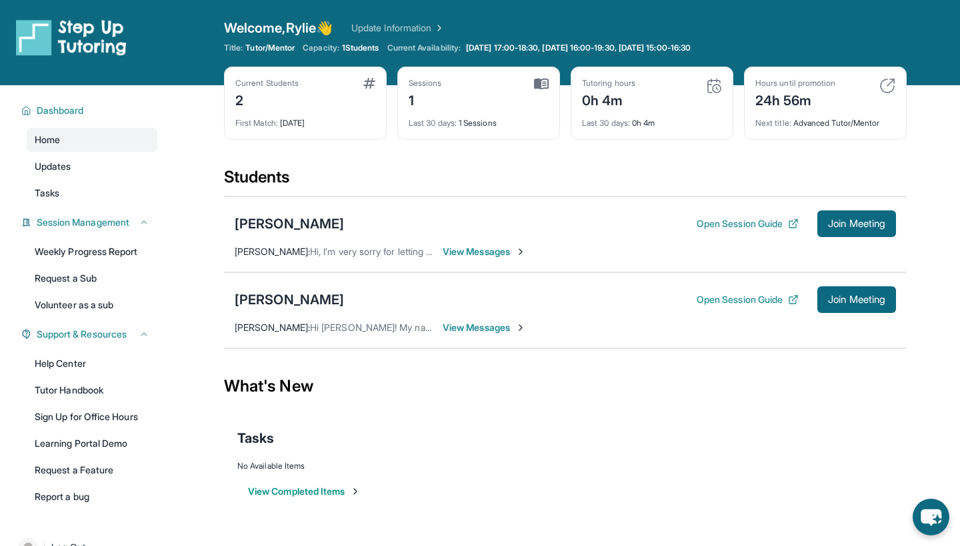
click at [494, 324] on span "View Messages" at bounding box center [483, 327] width 83 height 13
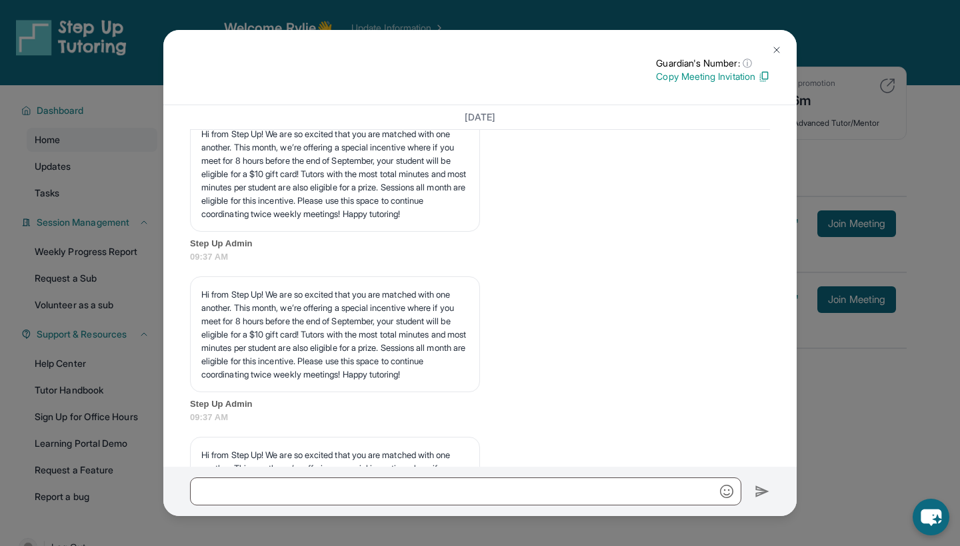
scroll to position [4915, 0]
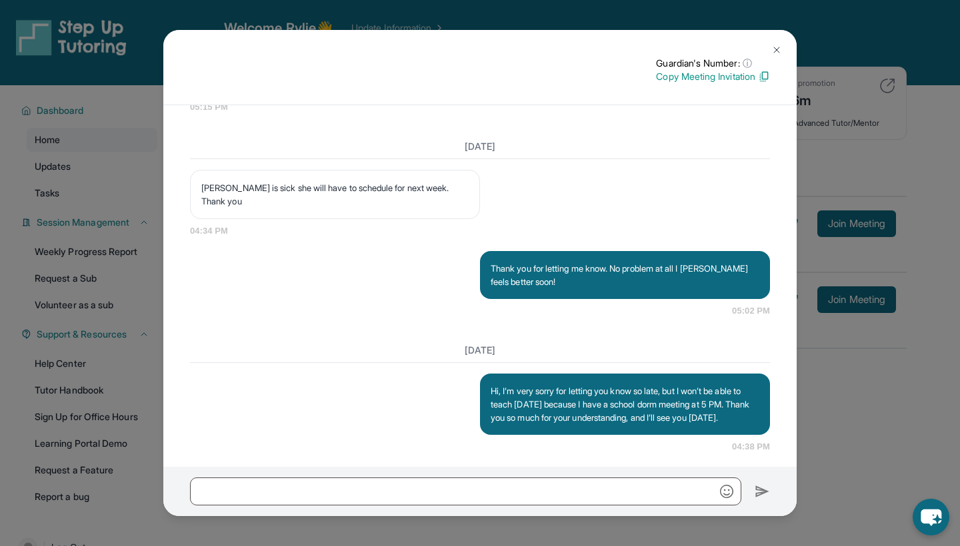
click at [773, 51] on img at bounding box center [776, 50] width 11 height 11
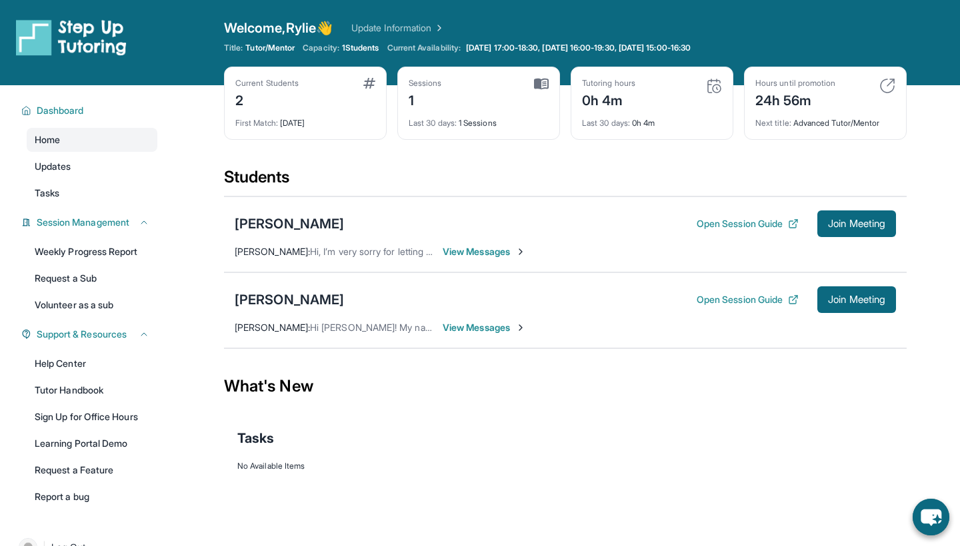
click at [484, 326] on span "View Messages" at bounding box center [483, 327] width 83 height 13
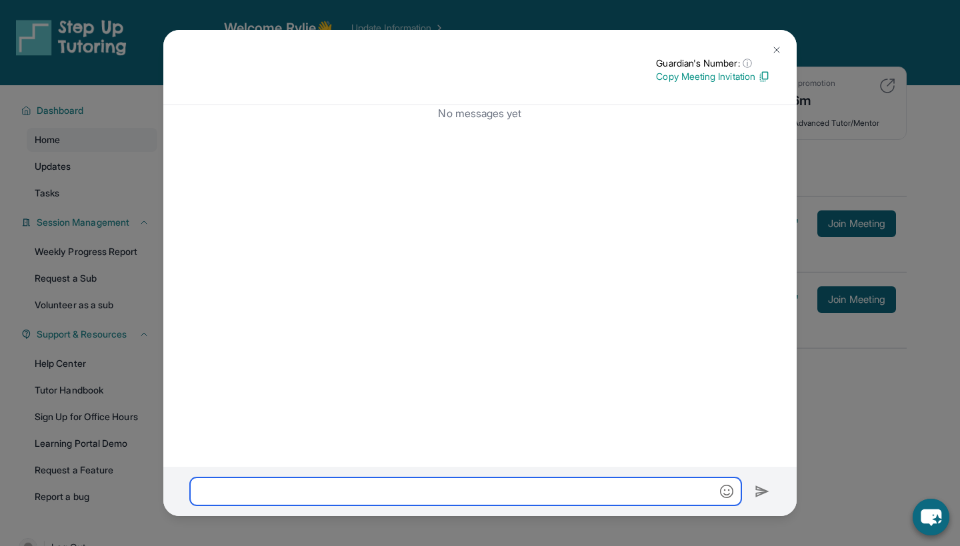
click at [443, 486] on input "text" at bounding box center [465, 492] width 551 height 28
paste input "**********"
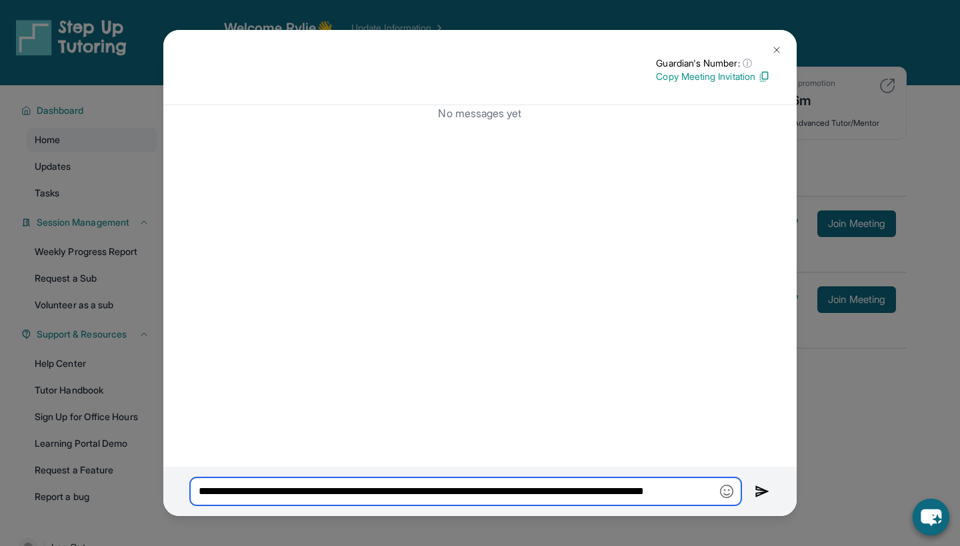
type input "**********"
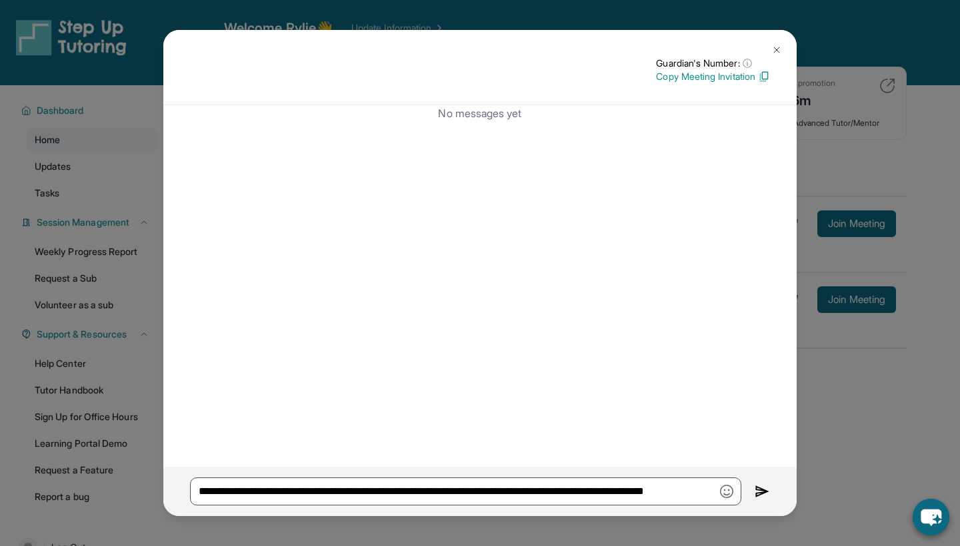
click at [756, 488] on img at bounding box center [761, 492] width 15 height 16
click at [760, 489] on img at bounding box center [761, 492] width 15 height 16
click at [778, 47] on img at bounding box center [776, 50] width 11 height 11
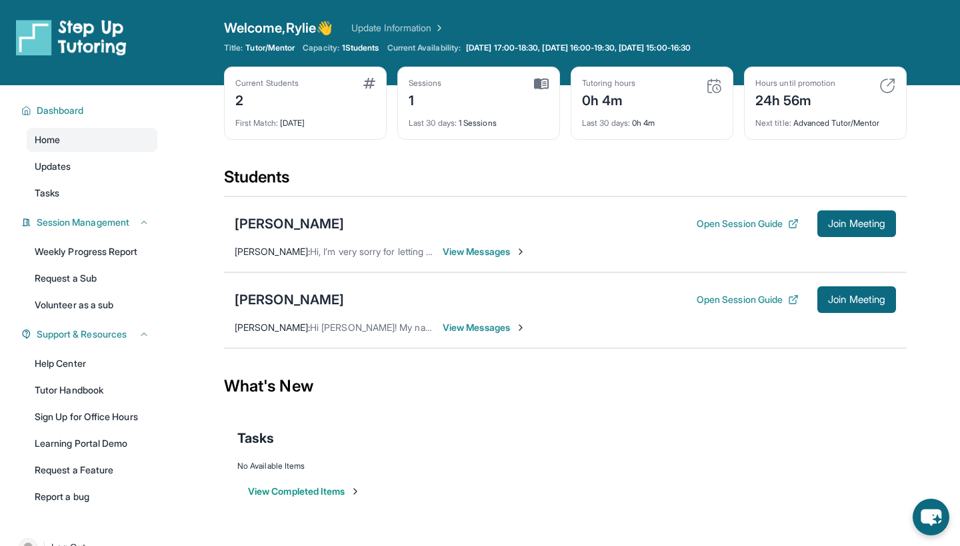
click at [486, 327] on span "View Messages" at bounding box center [483, 327] width 83 height 13
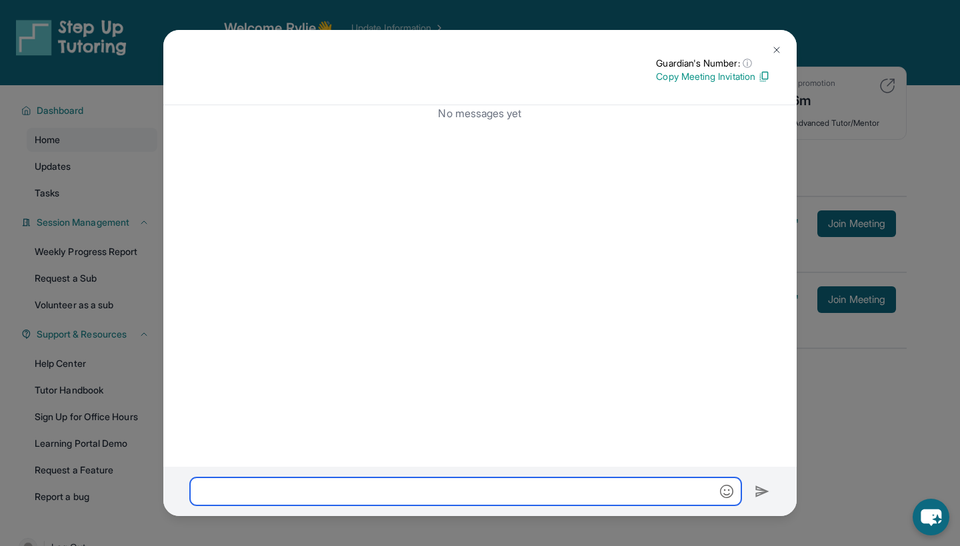
click at [394, 485] on input "text" at bounding box center [465, 492] width 551 height 28
paste input "**********"
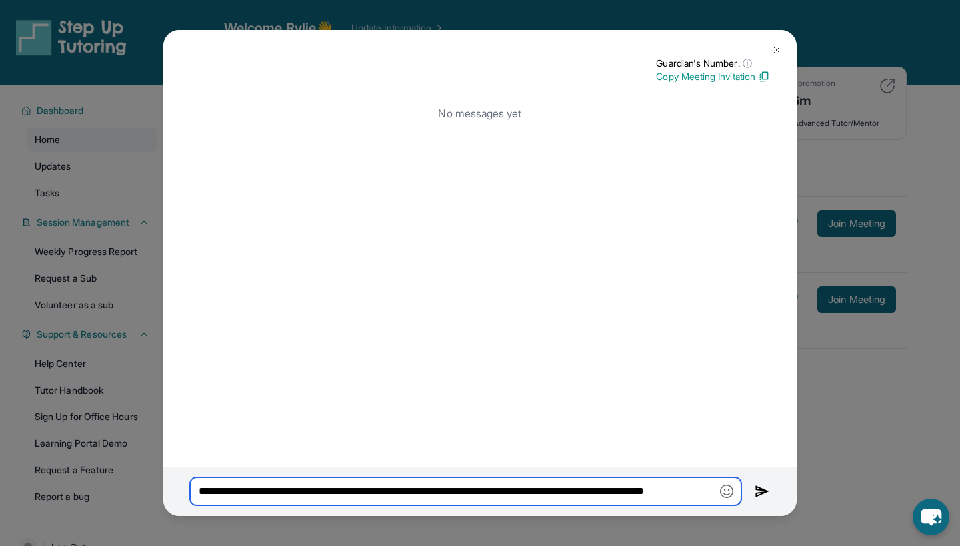
type input "**********"
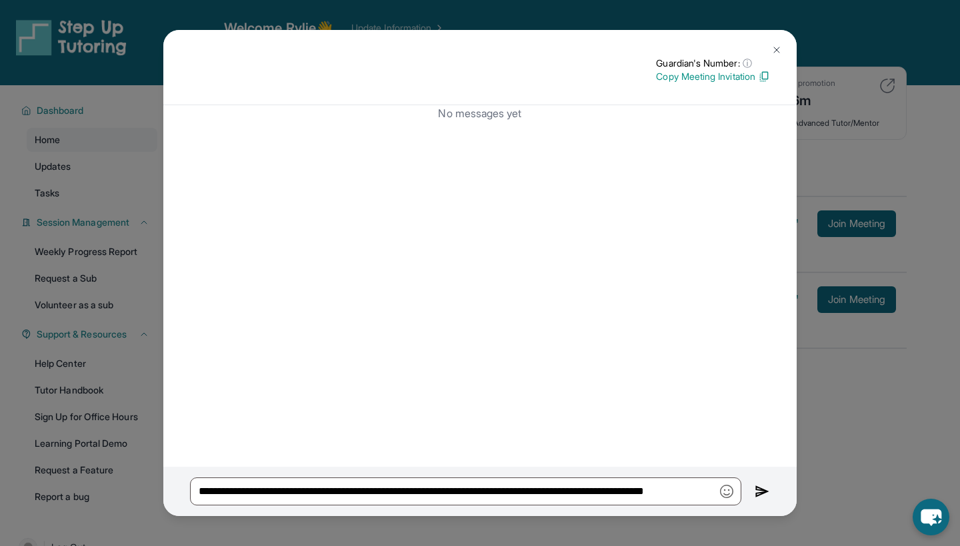
click at [763, 490] on img at bounding box center [761, 492] width 15 height 16
click at [763, 490] on icon at bounding box center [760, 489] width 9 height 7
click at [763, 490] on img at bounding box center [761, 492] width 15 height 16
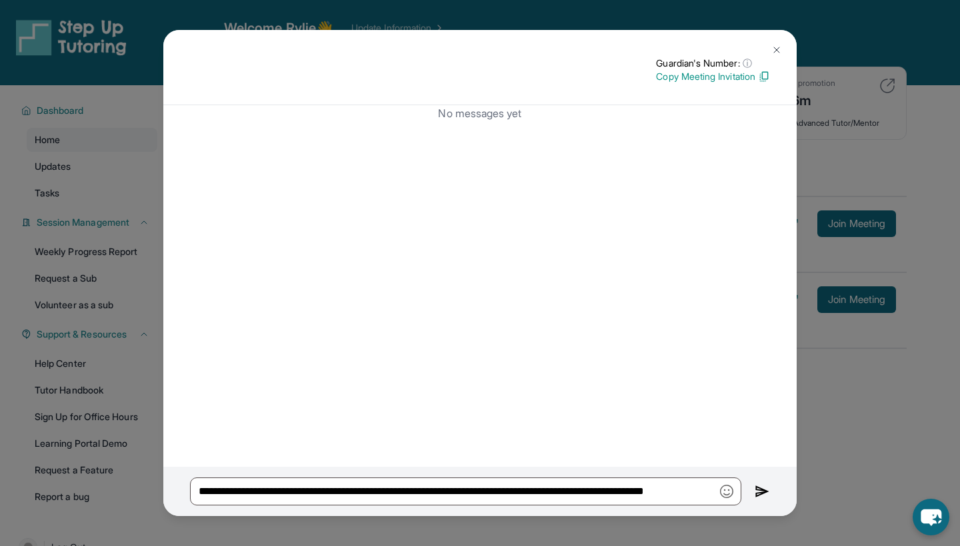
click at [763, 490] on img at bounding box center [761, 492] width 15 height 16
click at [767, 500] on button at bounding box center [761, 492] width 15 height 28
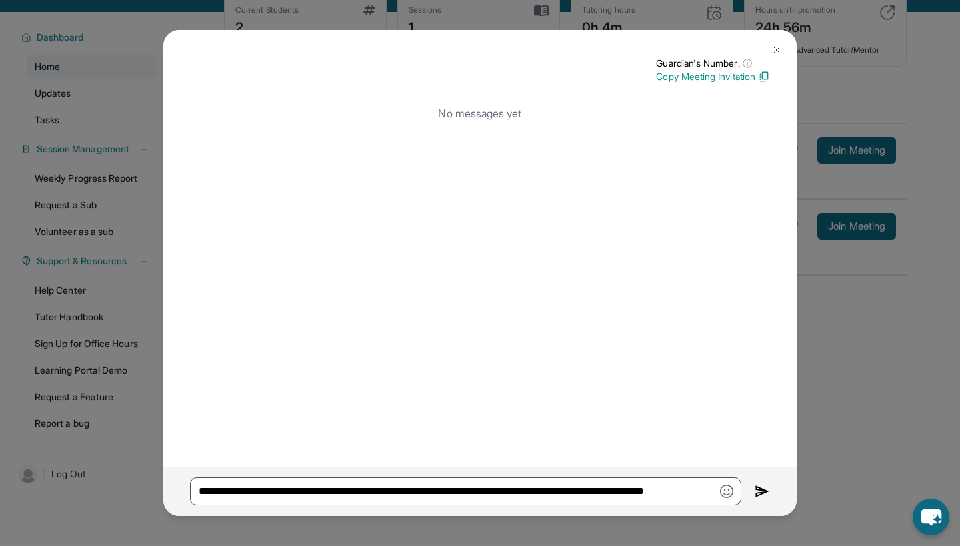
scroll to position [75, 0]
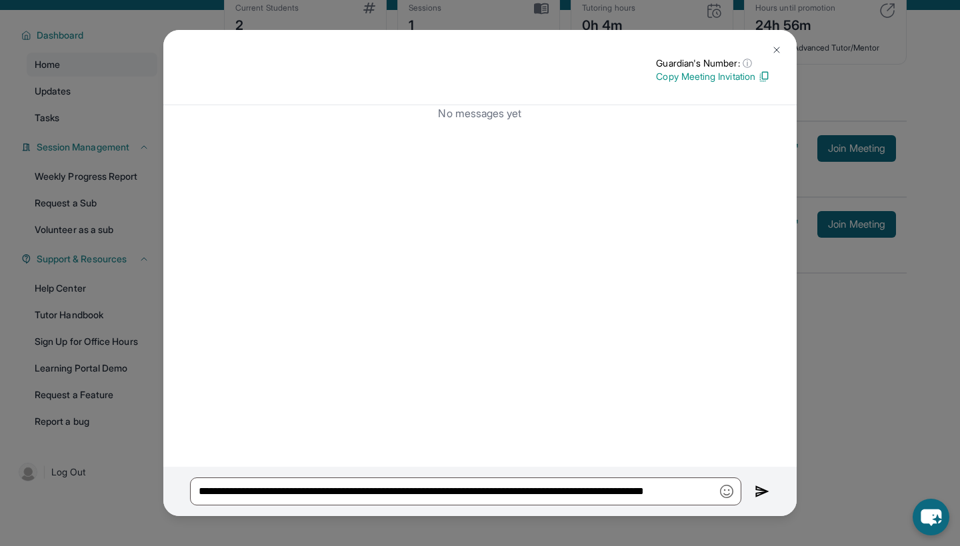
click at [763, 490] on img at bounding box center [761, 492] width 15 height 16
click at [776, 45] on img at bounding box center [776, 50] width 11 height 11
